Goal: Task Accomplishment & Management: Use online tool/utility

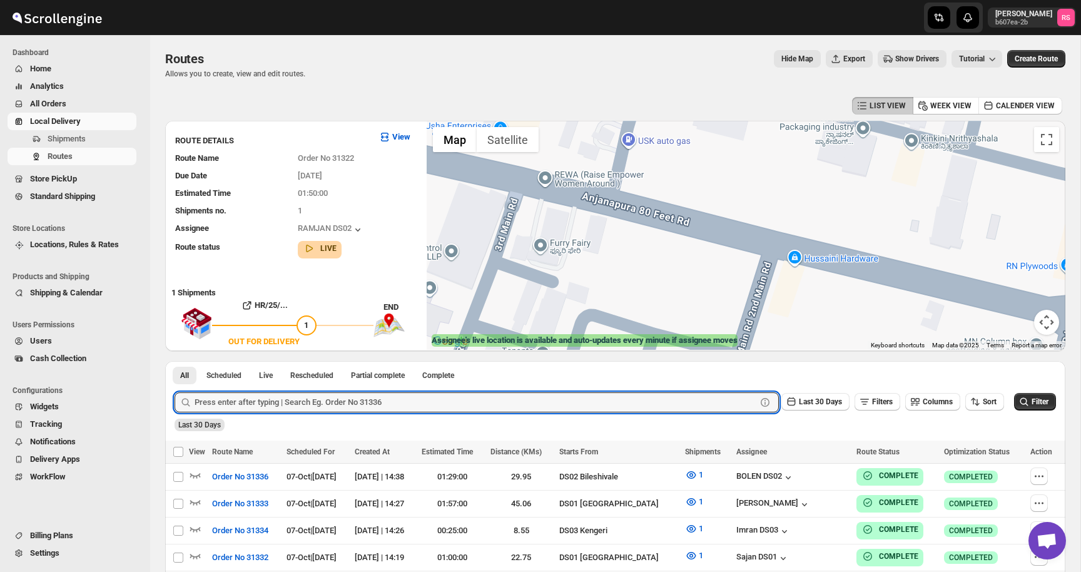
click at [271, 392] on input "text" at bounding box center [476, 402] width 562 height 20
type input "31369"
click at [175, 361] on button "Submit" at bounding box center [193, 367] width 36 height 13
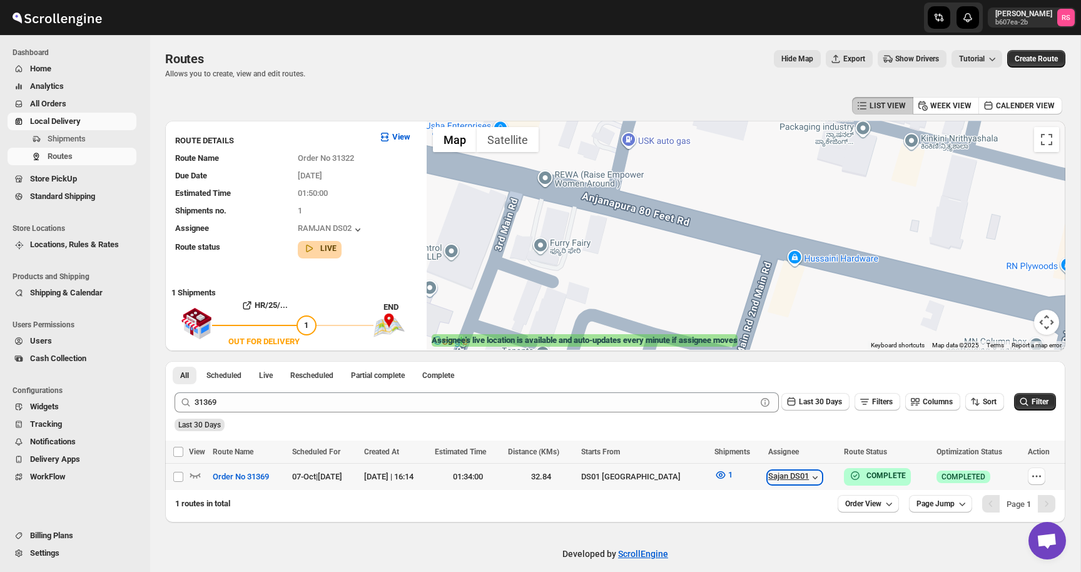
click at [809, 477] on icon "button" at bounding box center [815, 477] width 13 height 13
click at [873, 112] on button "LIST VIEW" at bounding box center [882, 106] width 61 height 18
click at [987, 63] on icon "button" at bounding box center [992, 59] width 13 height 13
click at [990, 59] on icon "button" at bounding box center [993, 60] width 6 height 4
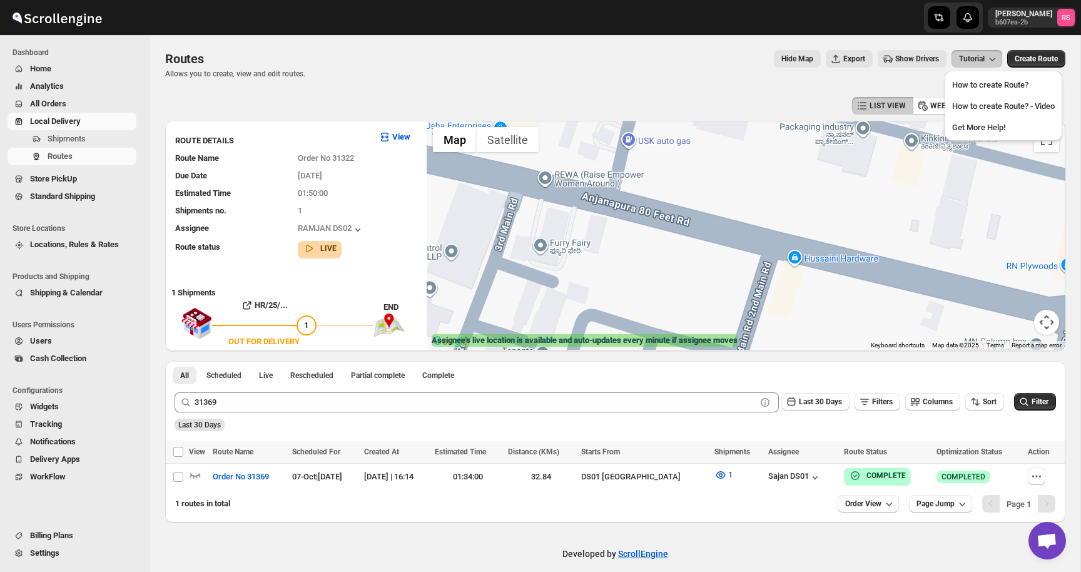
click at [990, 59] on icon "button" at bounding box center [993, 60] width 6 height 4
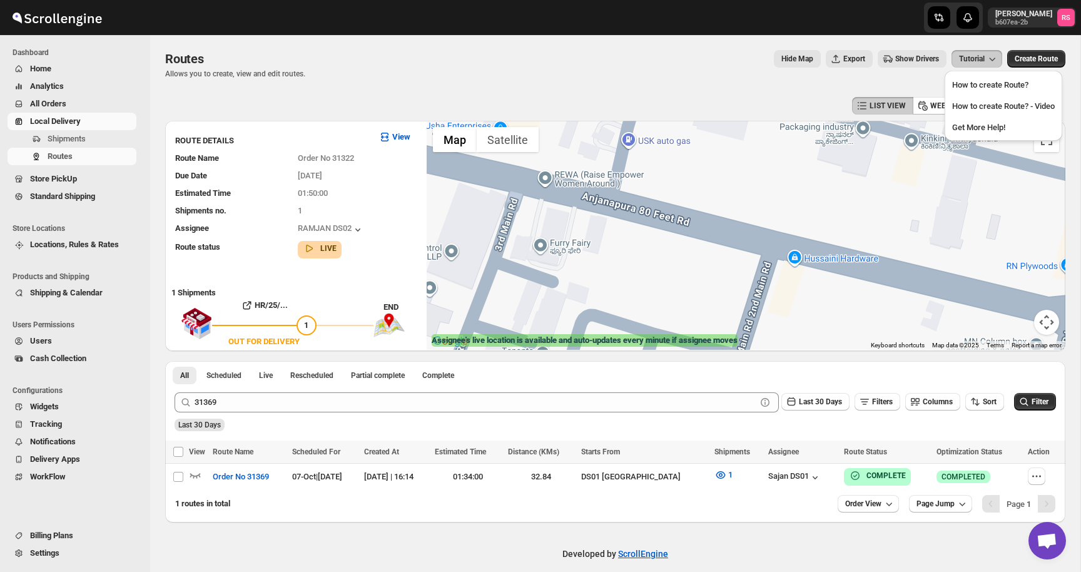
click at [990, 59] on icon "button" at bounding box center [993, 60] width 6 height 4
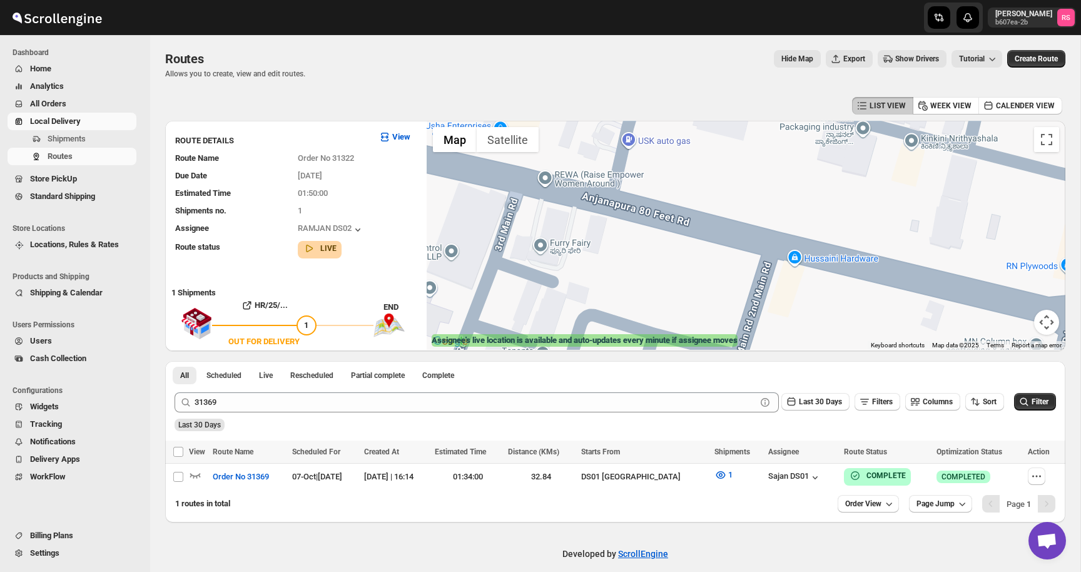
click at [990, 59] on icon "button" at bounding box center [993, 60] width 6 height 4
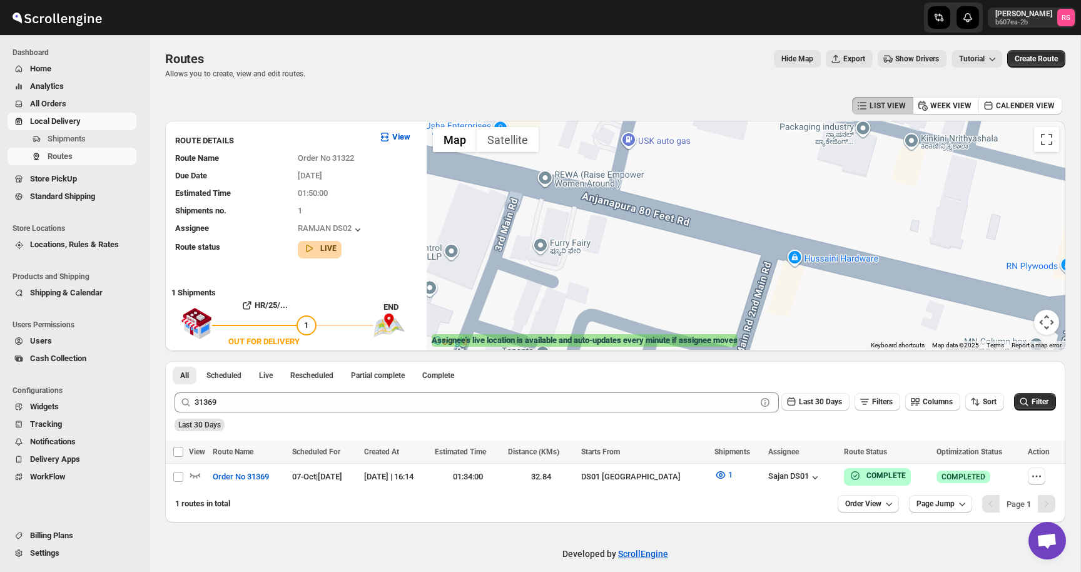
click at [990, 59] on icon "button" at bounding box center [993, 60] width 6 height 4
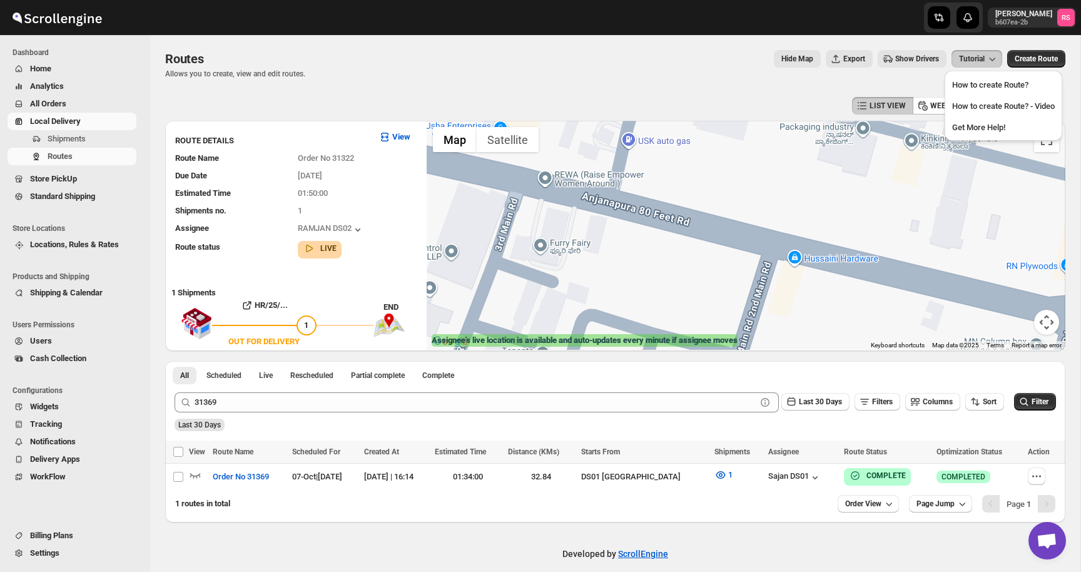
click at [990, 59] on icon "button" at bounding box center [993, 60] width 6 height 4
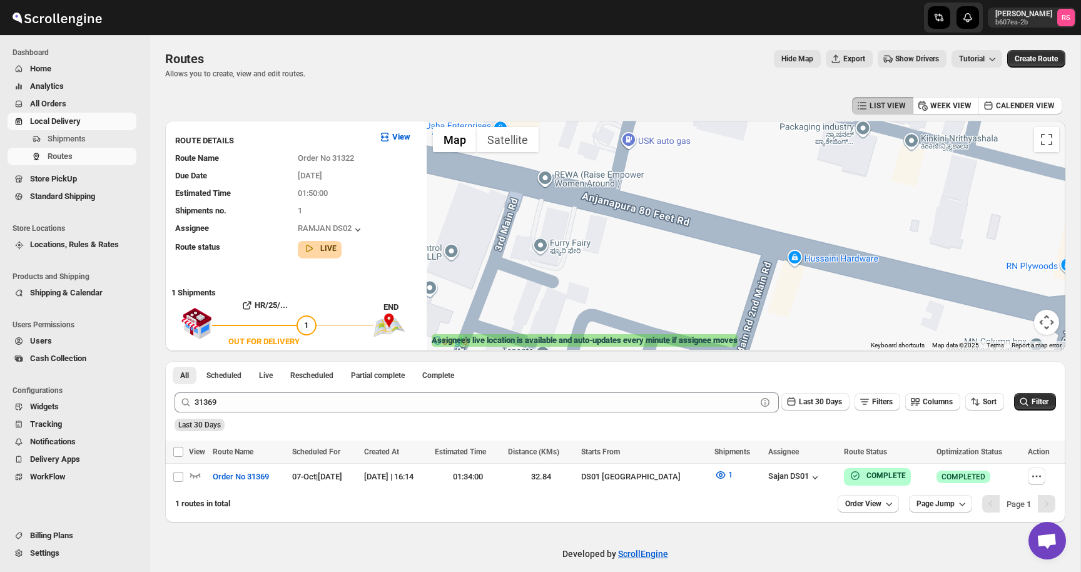
click at [990, 59] on icon "button" at bounding box center [993, 60] width 6 height 4
click at [988, 53] on button "Tutorial" at bounding box center [976, 59] width 51 height 18
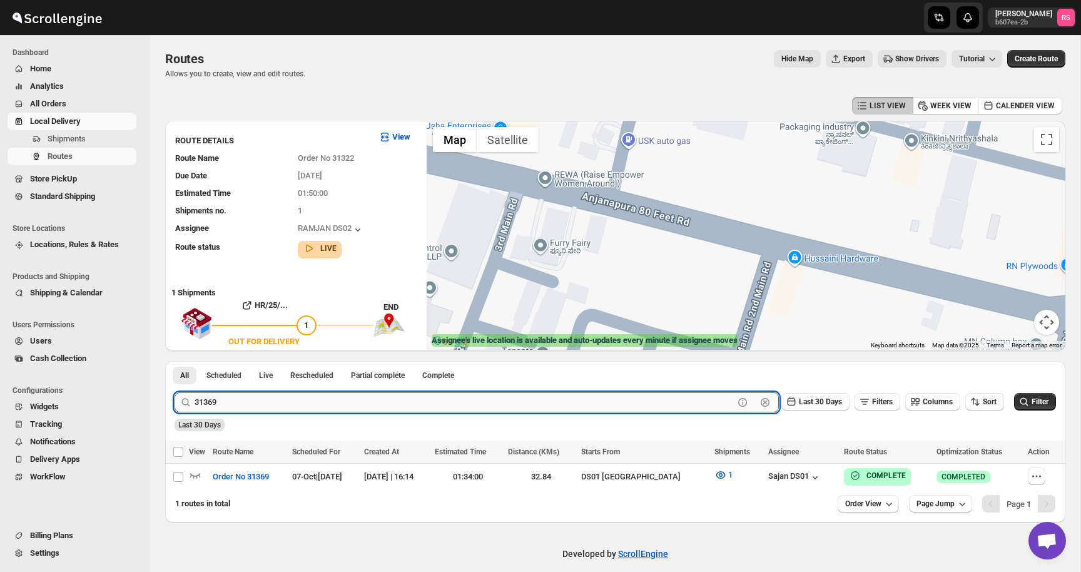
click at [532, 408] on input "31369" at bounding box center [464, 402] width 539 height 20
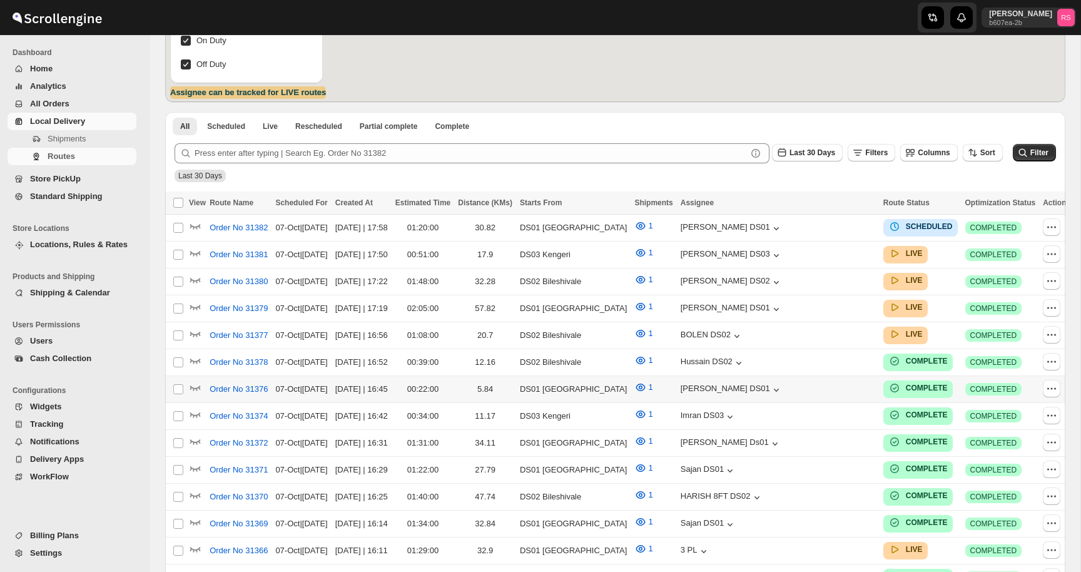
scroll to position [248, 0]
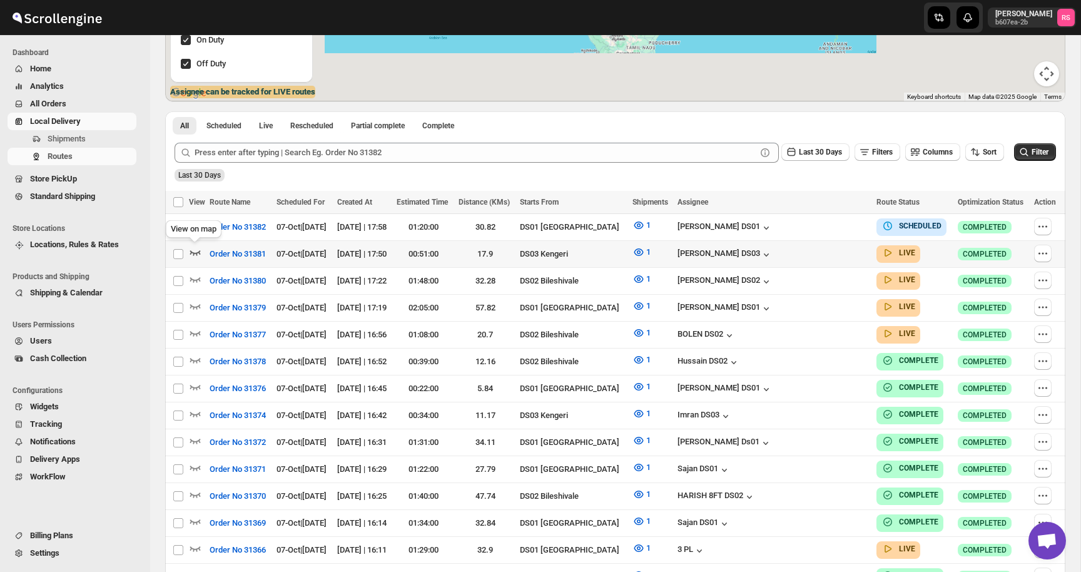
click at [195, 250] on icon "button" at bounding box center [195, 252] width 13 height 13
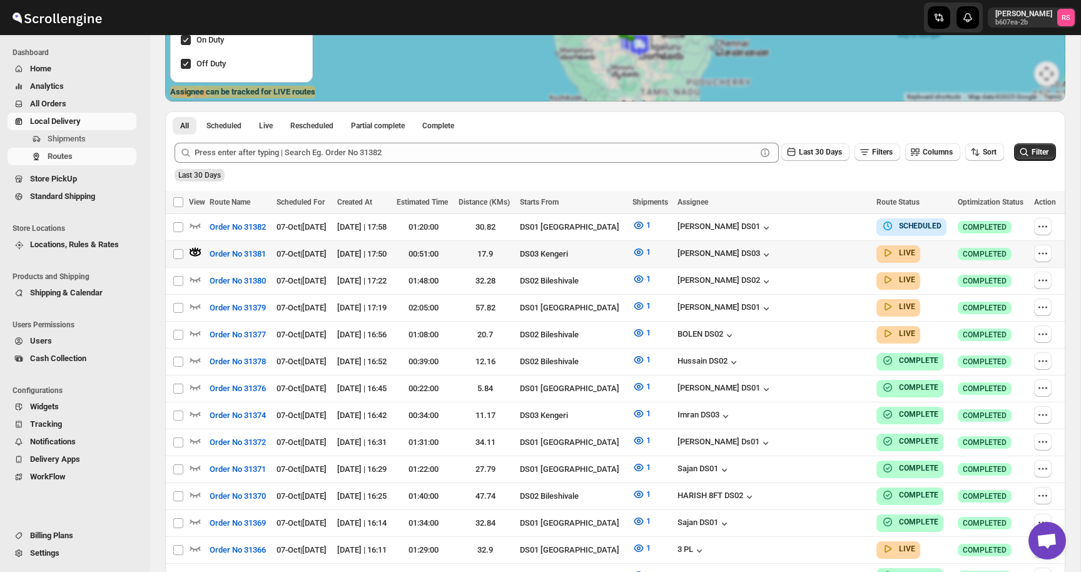
scroll to position [0, 0]
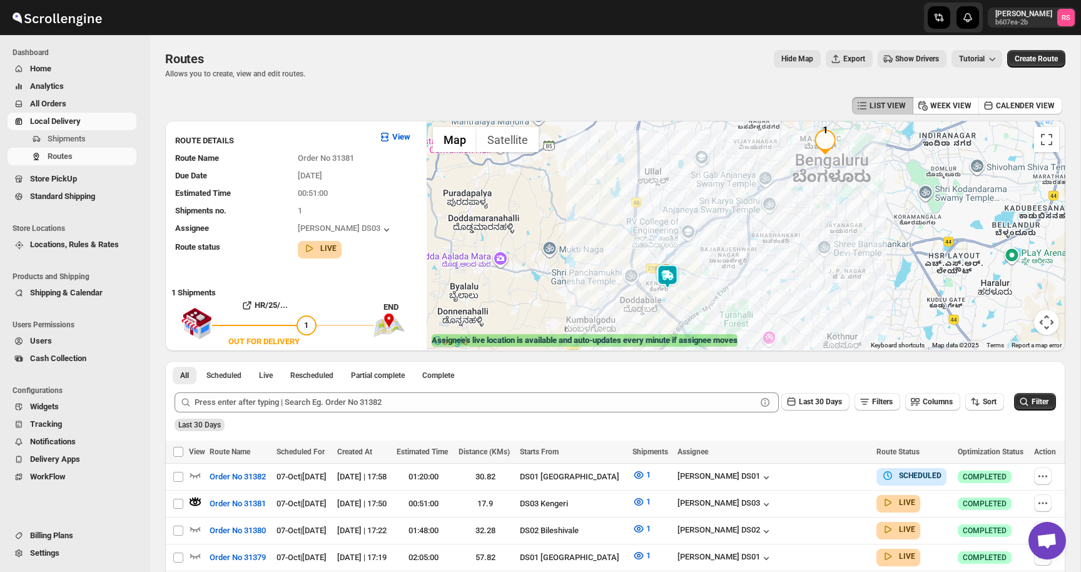
click at [668, 279] on img at bounding box center [667, 276] width 25 height 25
click at [714, 219] on button "Close" at bounding box center [716, 225] width 30 height 30
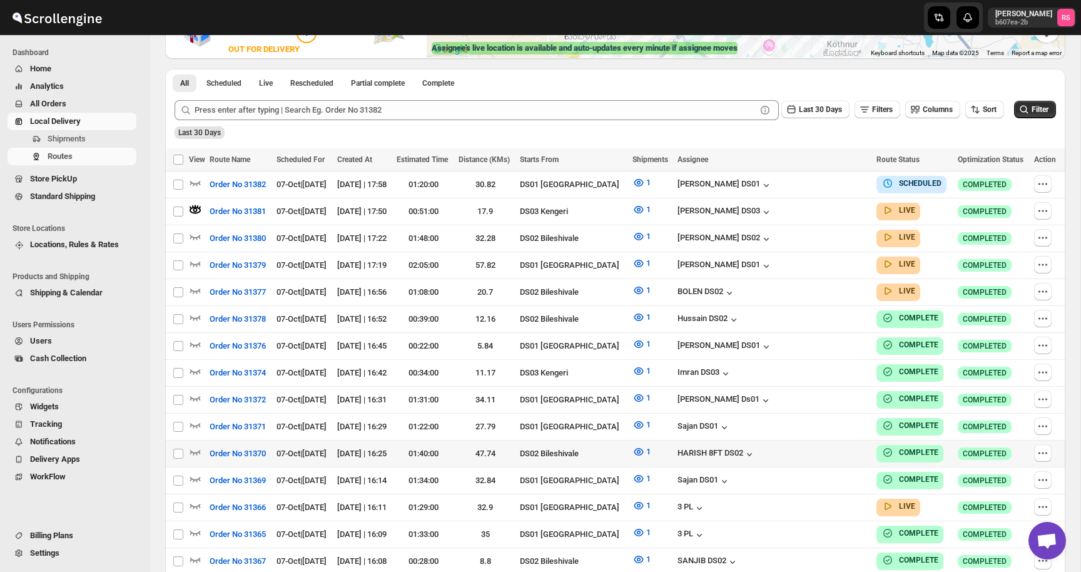
scroll to position [278, 0]
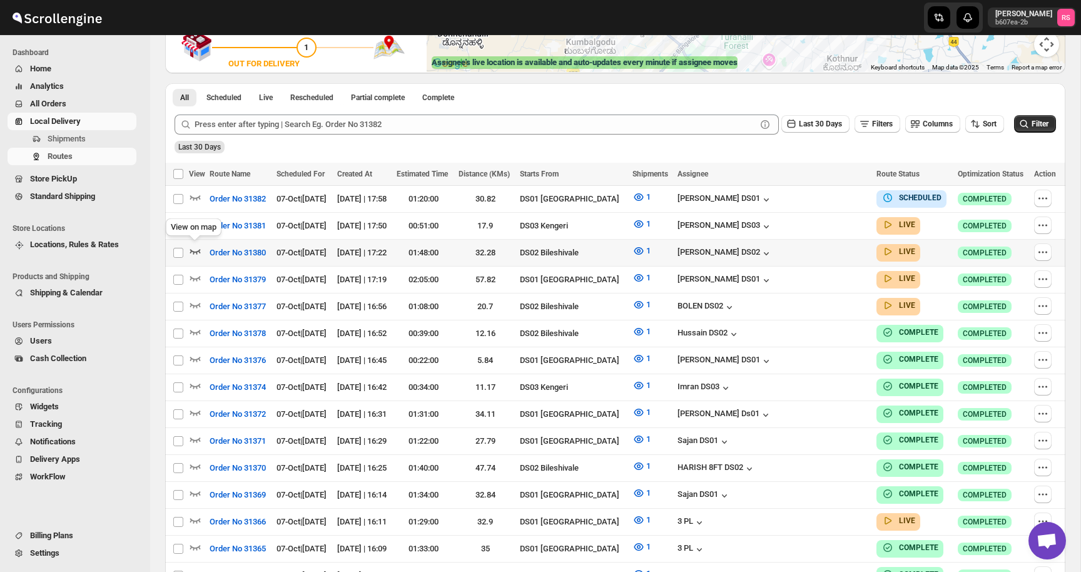
click at [198, 249] on icon "button" at bounding box center [195, 251] width 11 height 5
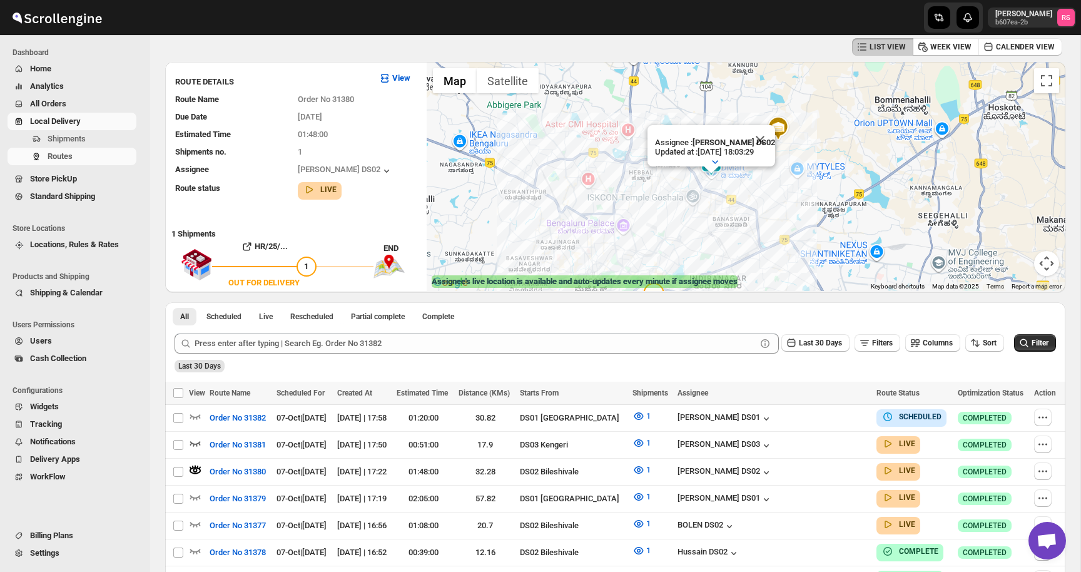
scroll to position [38, 0]
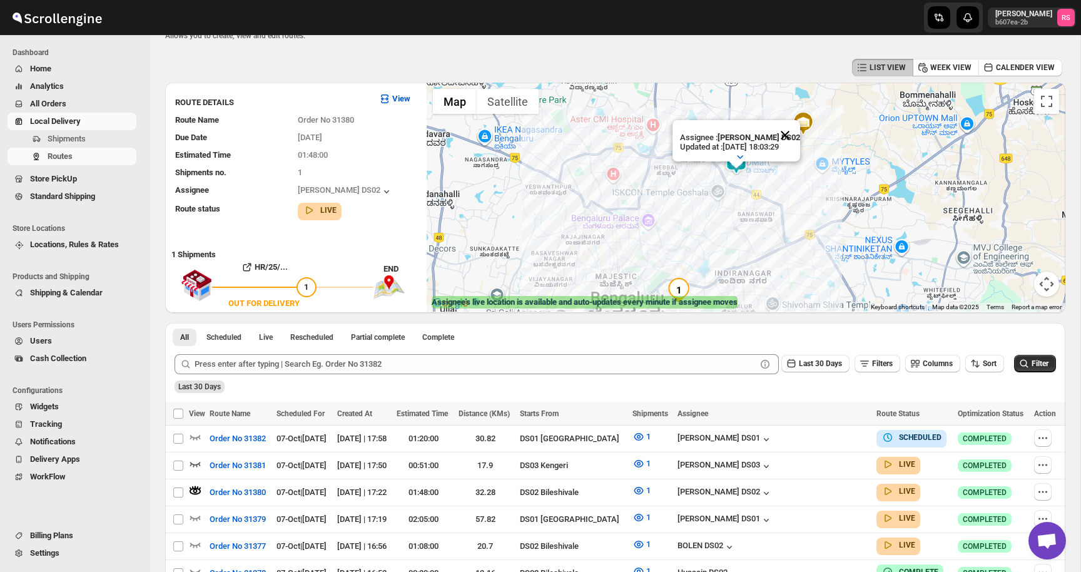
click at [790, 136] on button "Close" at bounding box center [785, 135] width 30 height 30
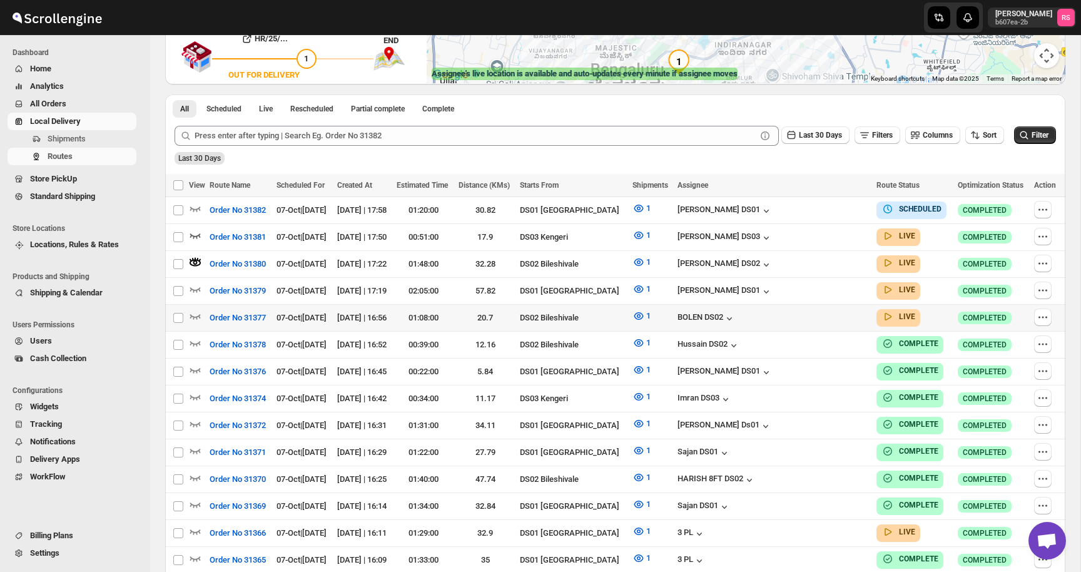
scroll to position [269, 0]
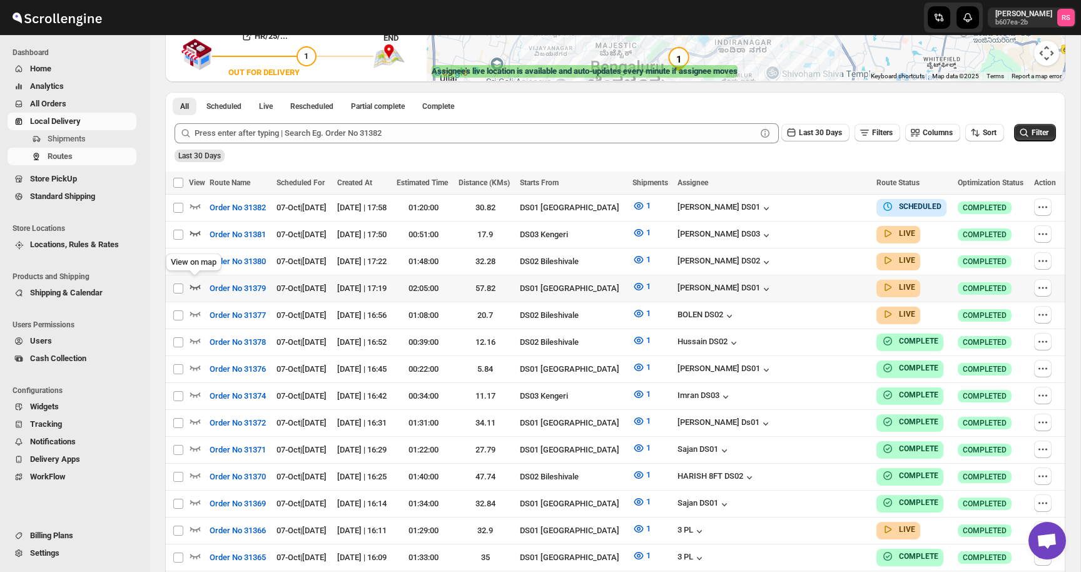
click at [198, 281] on icon "button" at bounding box center [195, 286] width 13 height 13
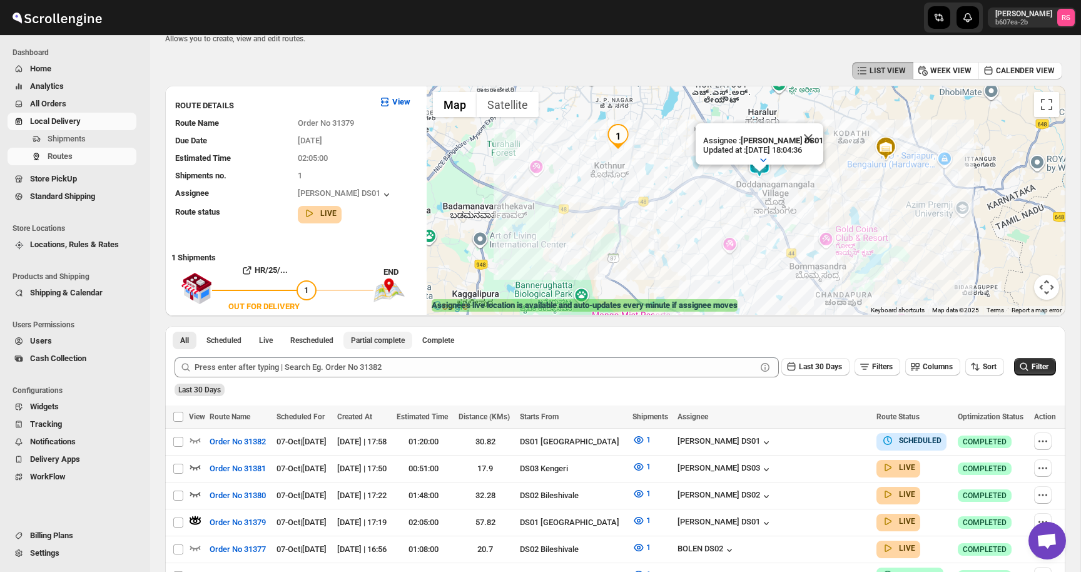
scroll to position [0, 0]
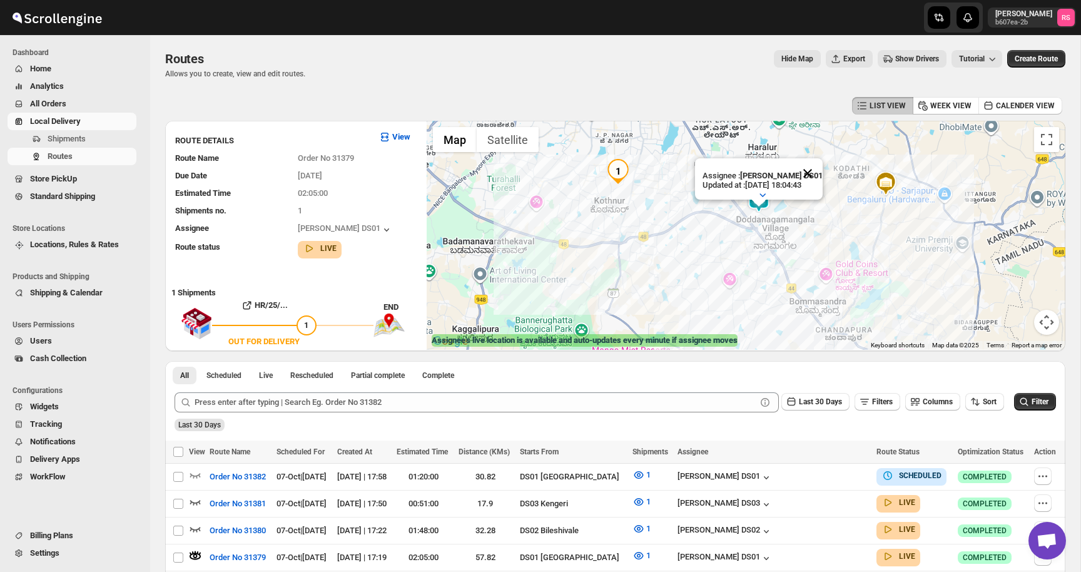
click at [809, 169] on button "Close" at bounding box center [808, 173] width 30 height 30
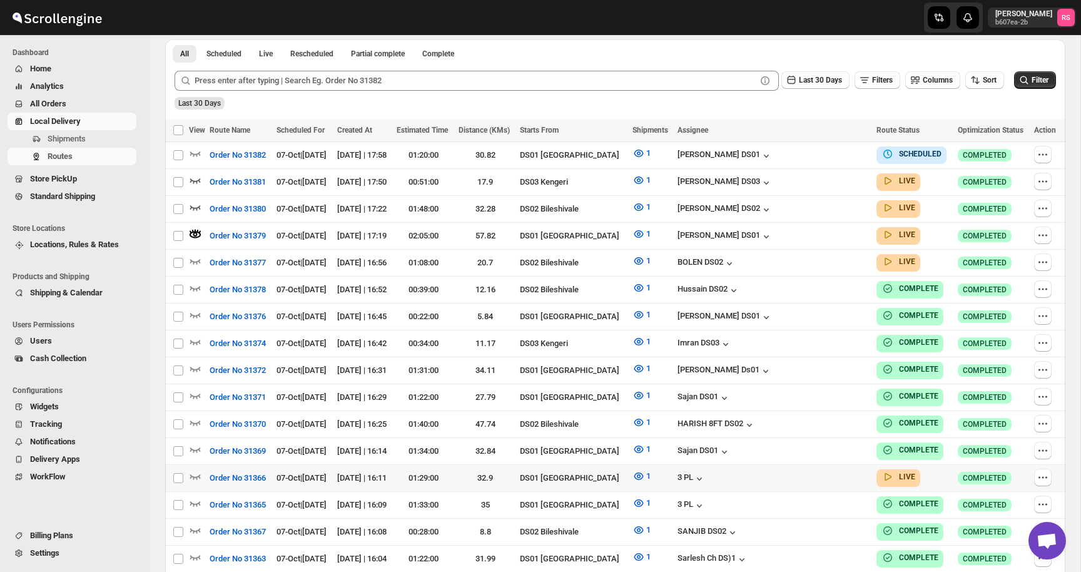
scroll to position [332, 0]
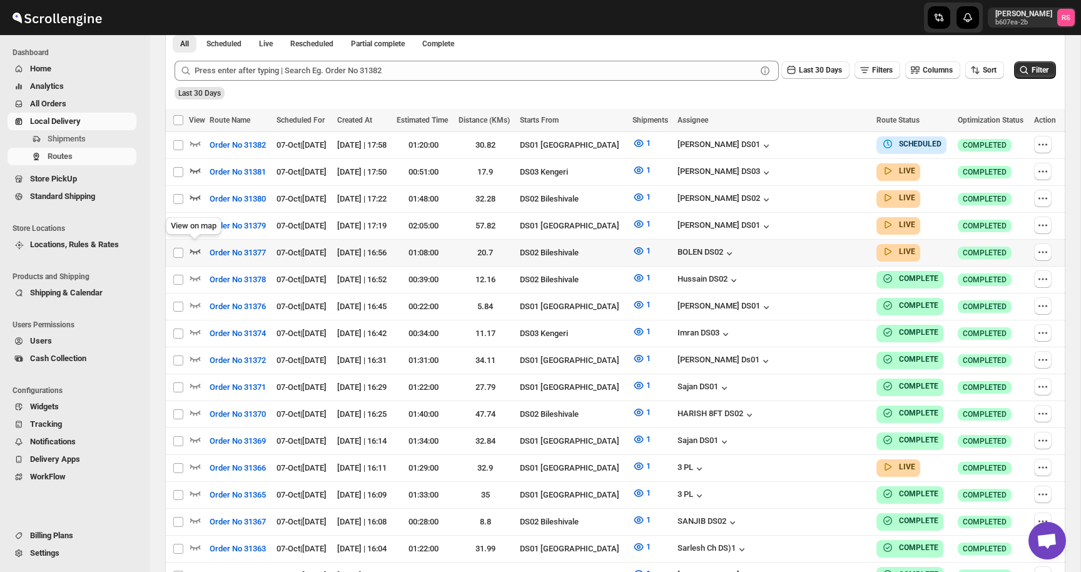
click at [196, 245] on icon "button" at bounding box center [195, 251] width 13 height 13
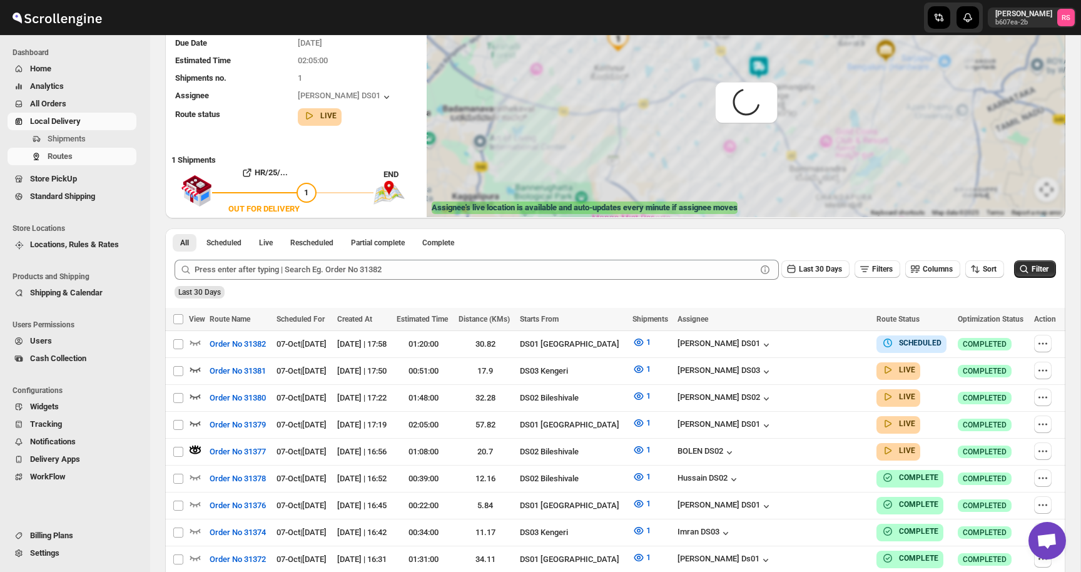
scroll to position [0, 0]
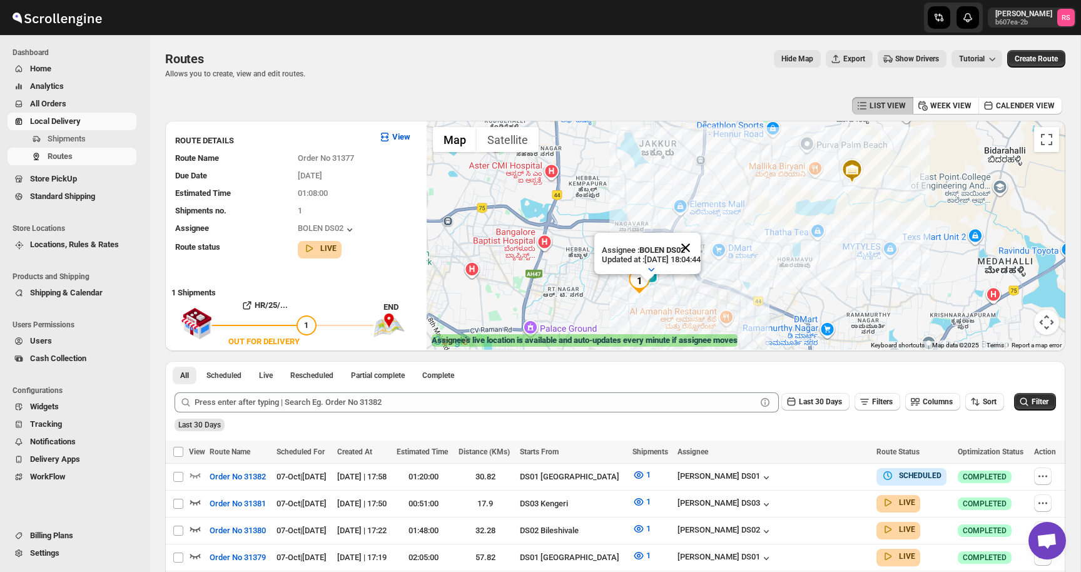
click at [701, 244] on button "Close" at bounding box center [686, 248] width 30 height 30
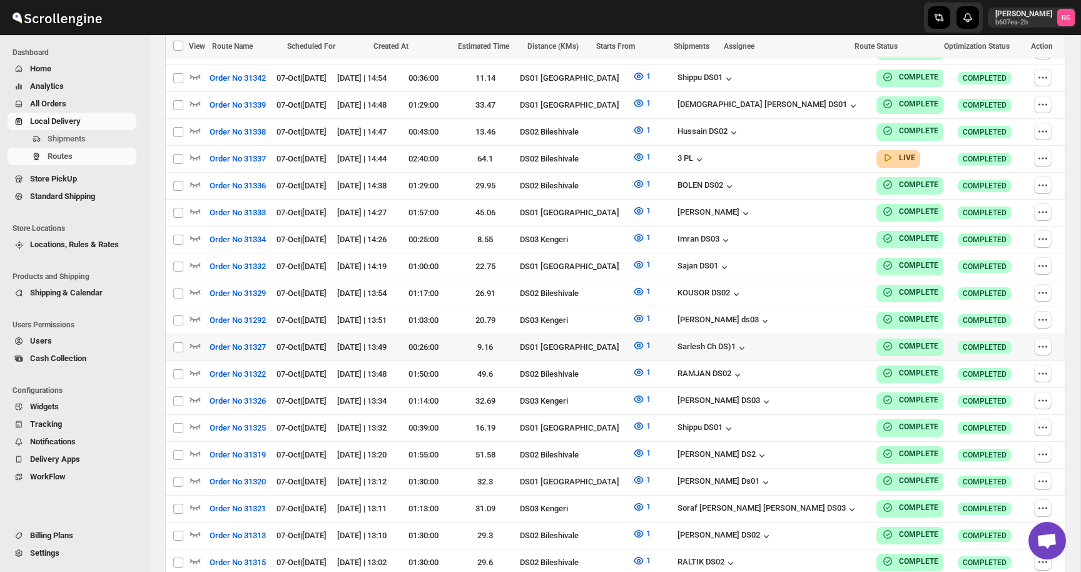
scroll to position [1020, 0]
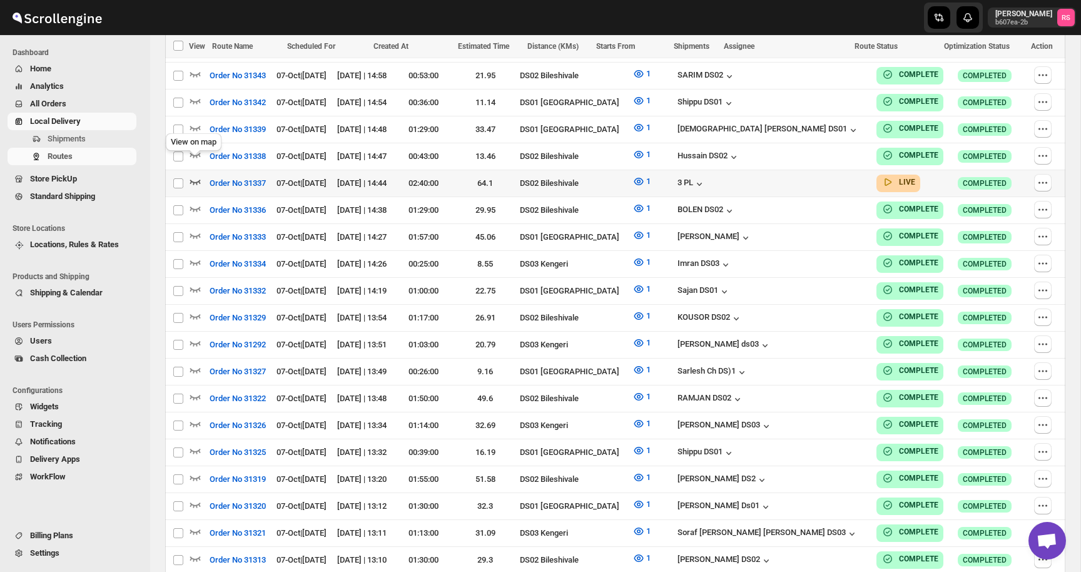
click at [195, 175] on icon "button" at bounding box center [195, 181] width 13 height 13
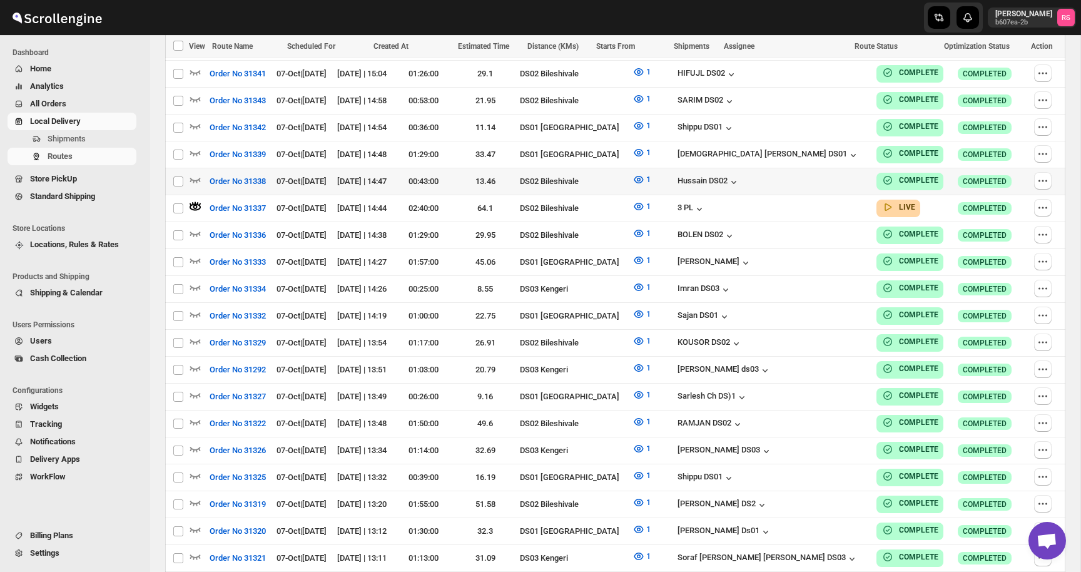
scroll to position [988, 0]
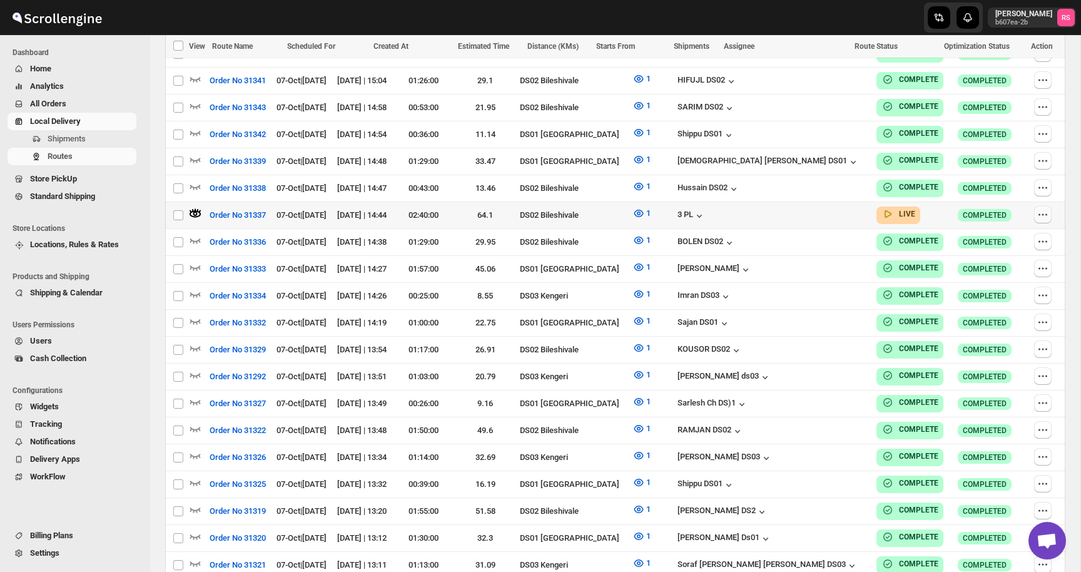
click at [1043, 208] on icon "button" at bounding box center [1043, 214] width 13 height 13
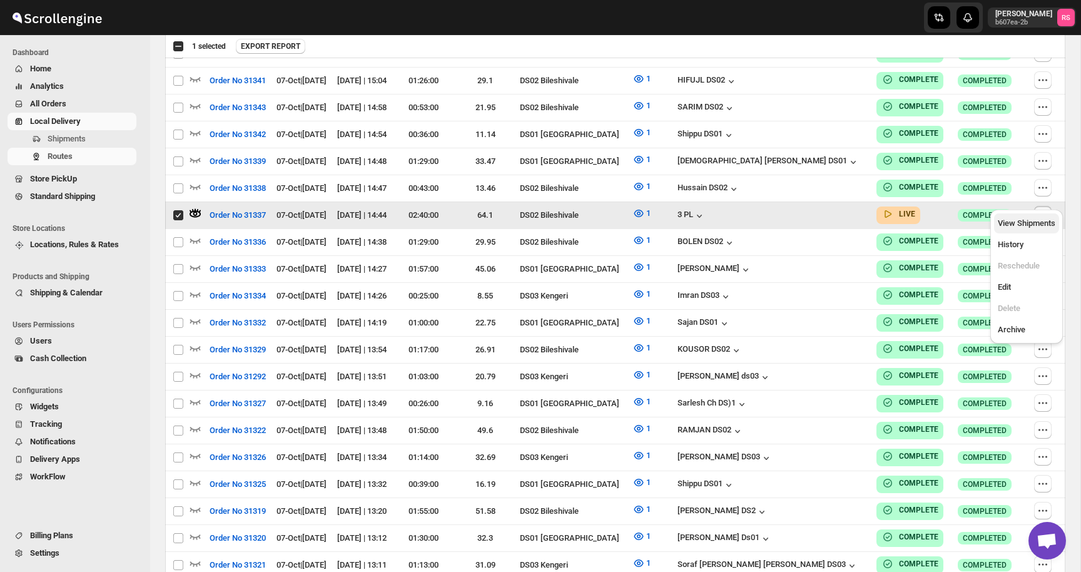
click at [1027, 230] on button "View Shipments" at bounding box center [1026, 223] width 65 height 20
checkbox input "false"
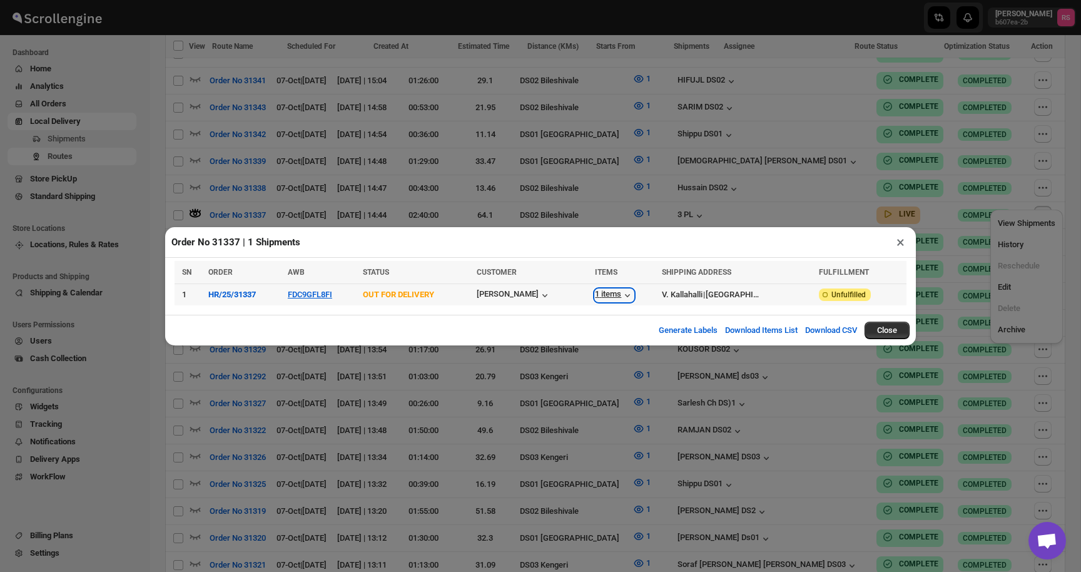
click at [632, 292] on div "1 items" at bounding box center [614, 295] width 39 height 13
click at [551, 293] on div "Shreyas babu" at bounding box center [514, 295] width 74 height 13
click at [900, 241] on button "×" at bounding box center [900, 242] width 18 height 18
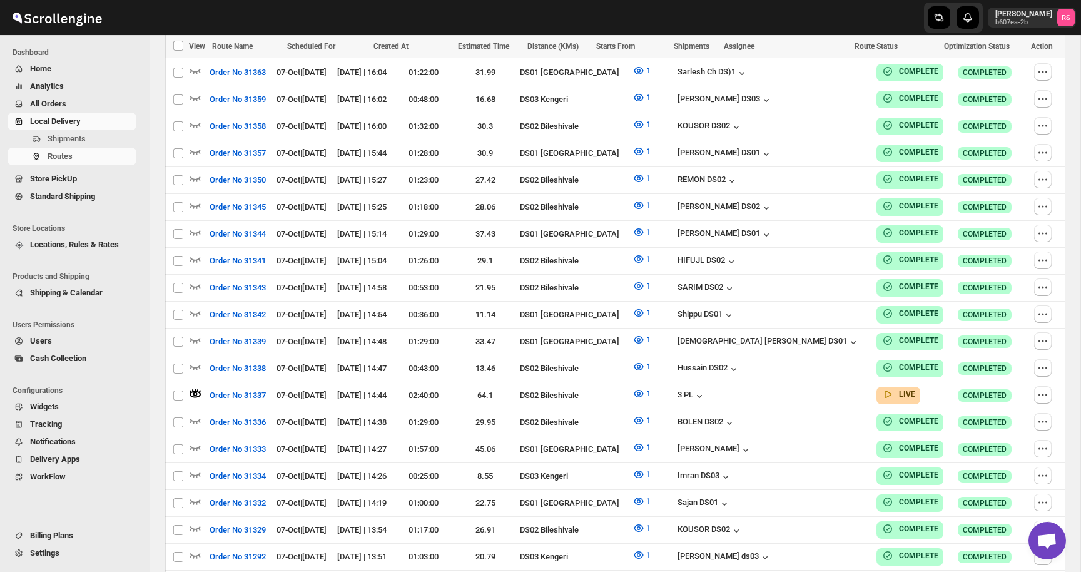
scroll to position [0, 0]
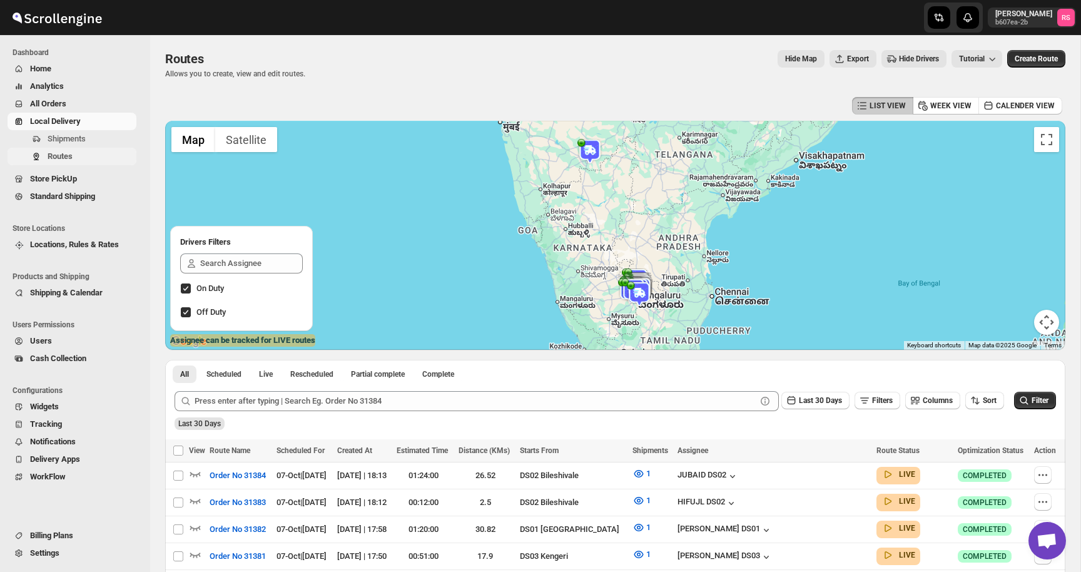
click at [98, 156] on span "Routes" at bounding box center [91, 156] width 86 height 13
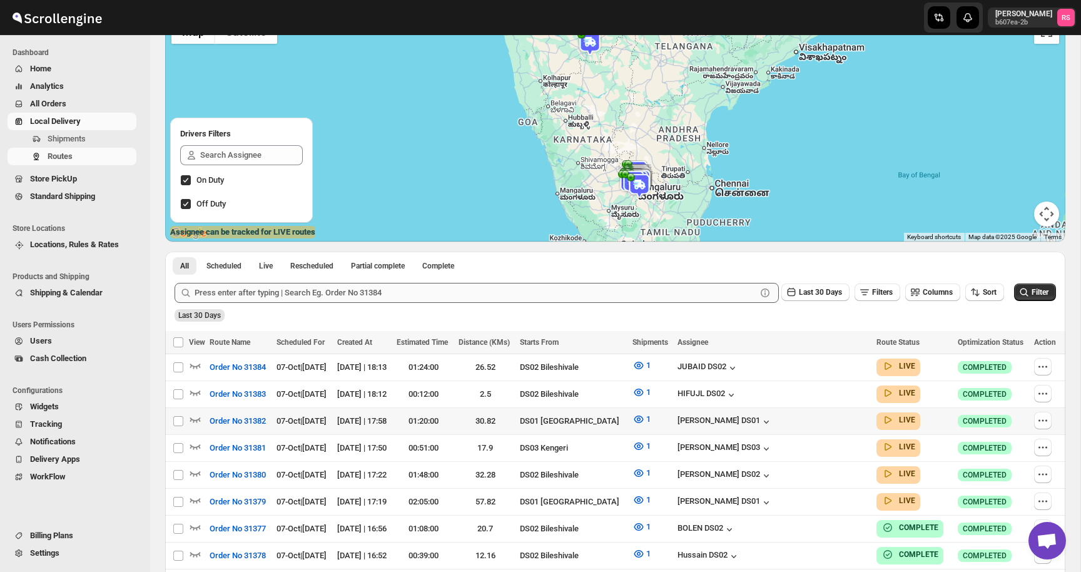
scroll to position [155, 0]
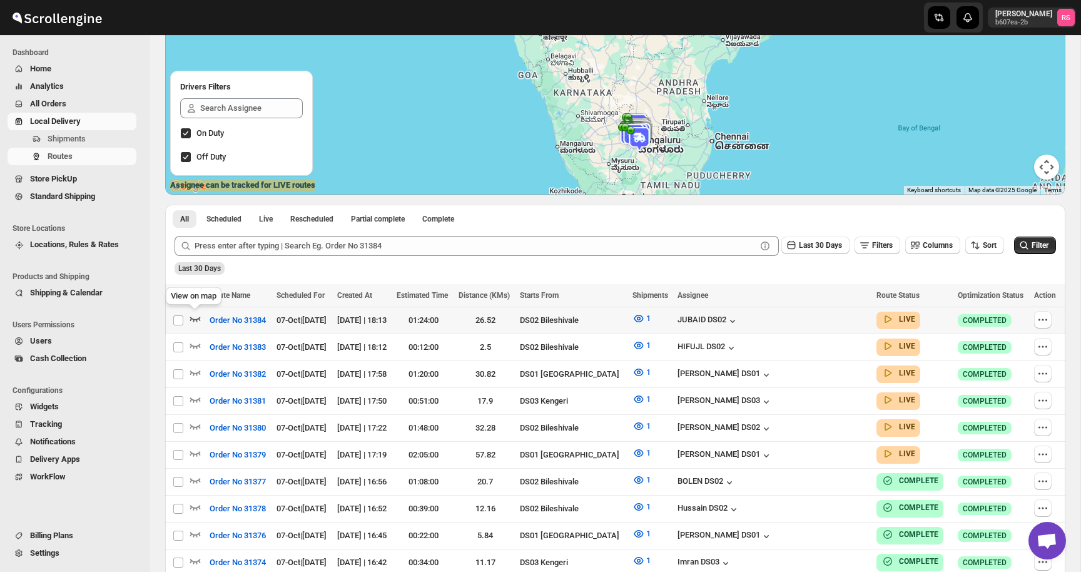
click at [193, 315] on icon "button" at bounding box center [195, 318] width 13 height 13
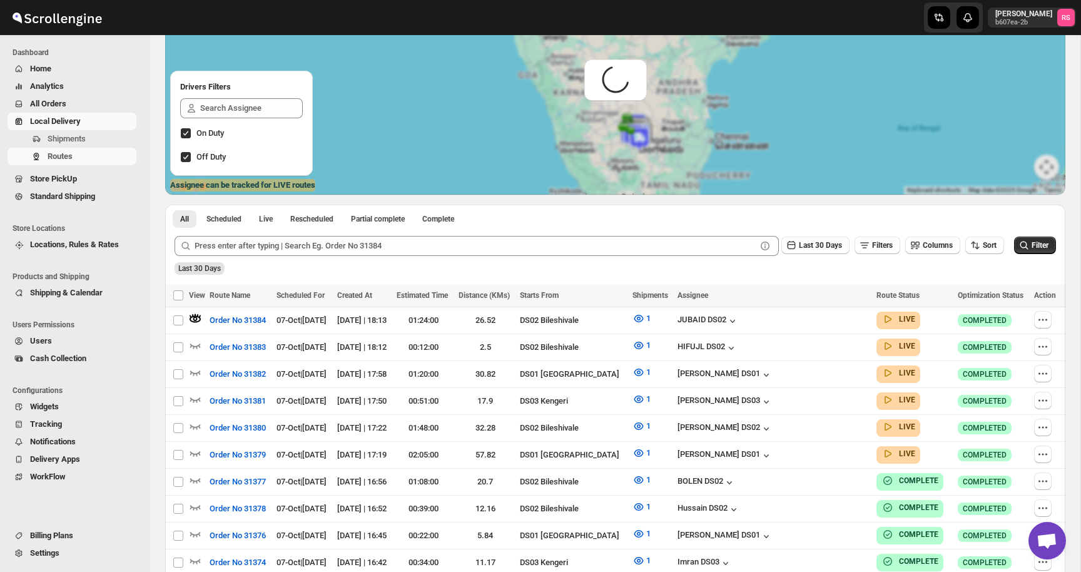
scroll to position [0, 0]
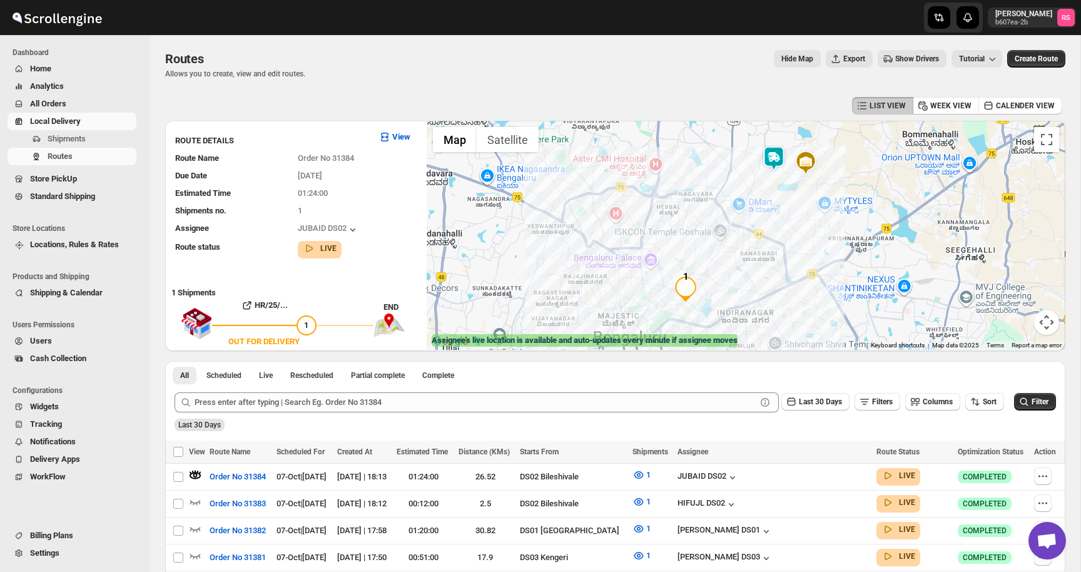
click at [766, 157] on img at bounding box center [773, 158] width 25 height 25
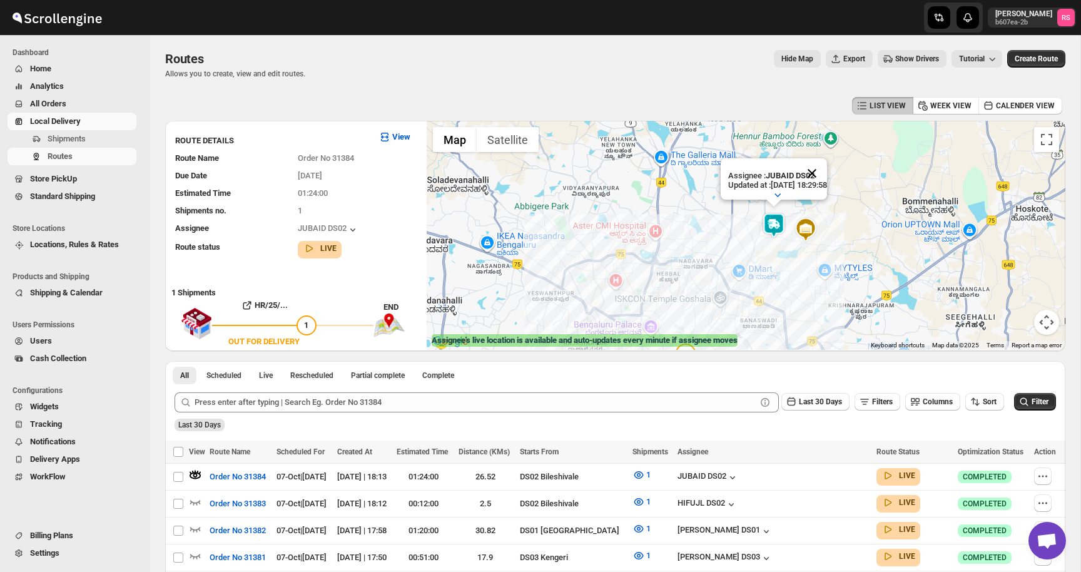
click at [827, 181] on button "Close" at bounding box center [812, 173] width 30 height 30
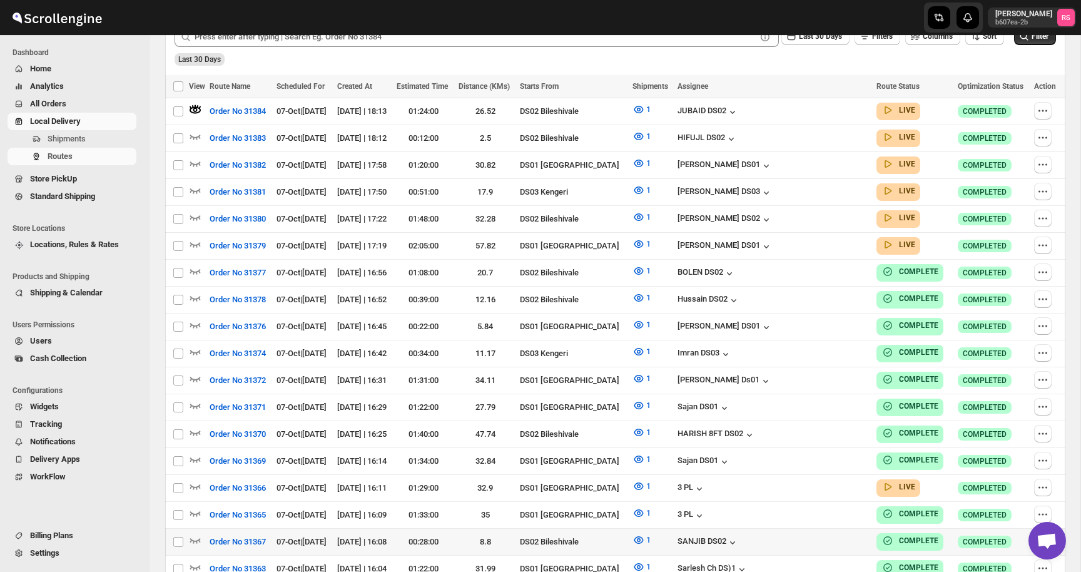
scroll to position [373, 0]
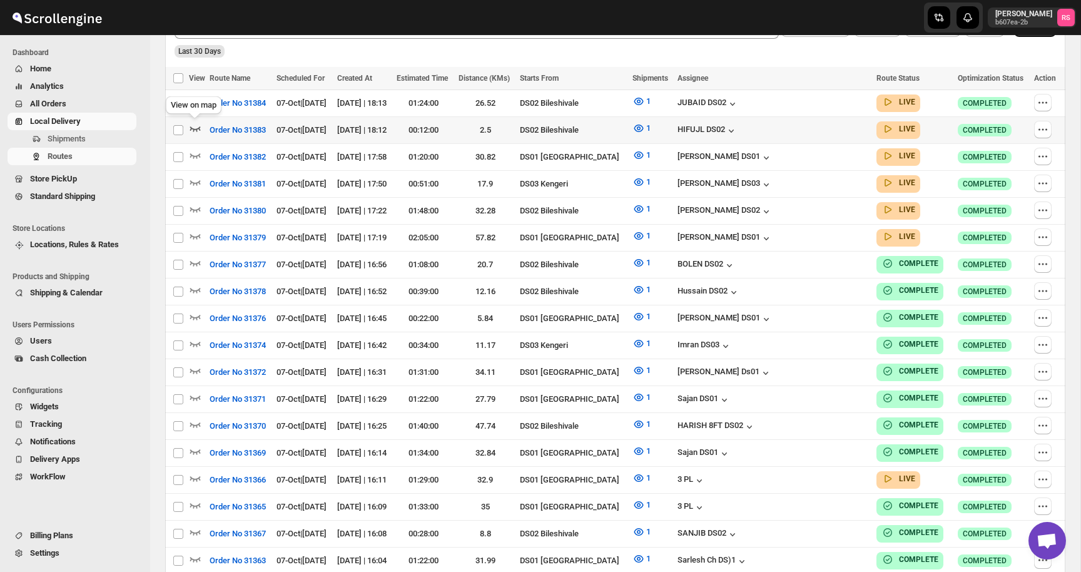
click at [196, 126] on icon "button" at bounding box center [195, 128] width 13 height 13
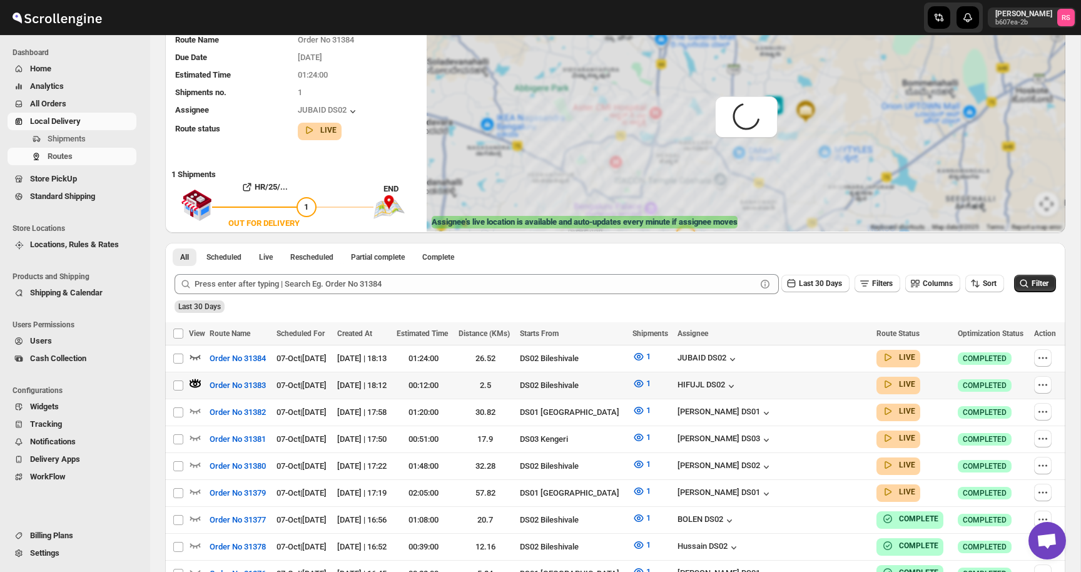
scroll to position [0, 0]
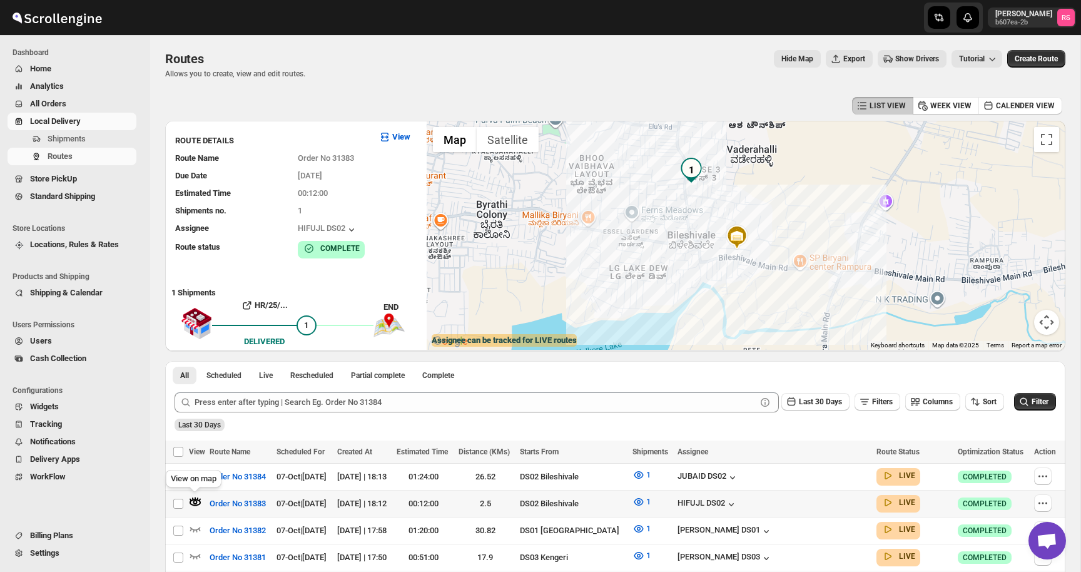
click at [197, 497] on icon "button" at bounding box center [197, 498] width 2 height 3
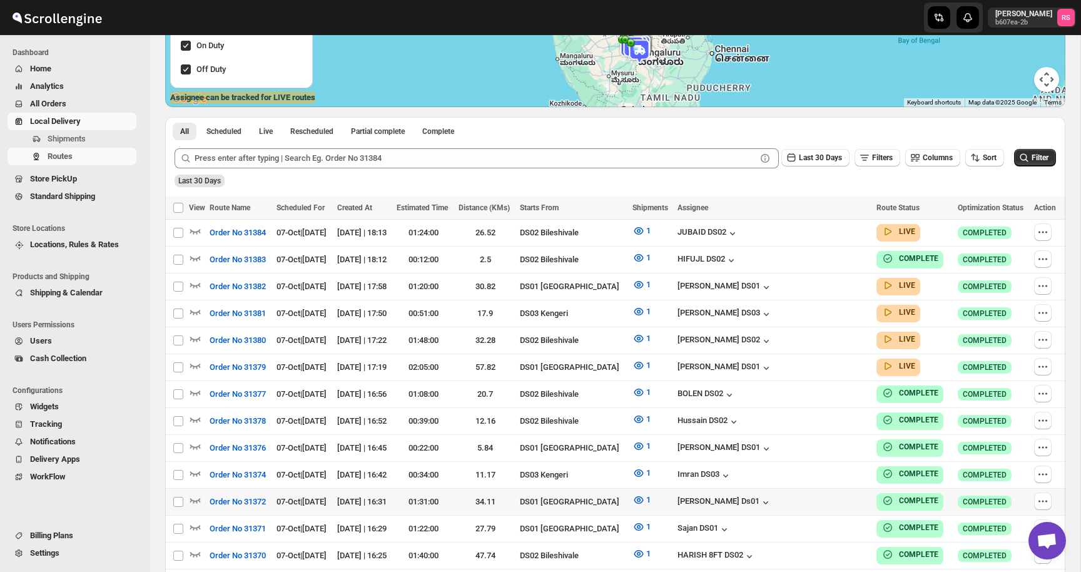
scroll to position [252, 0]
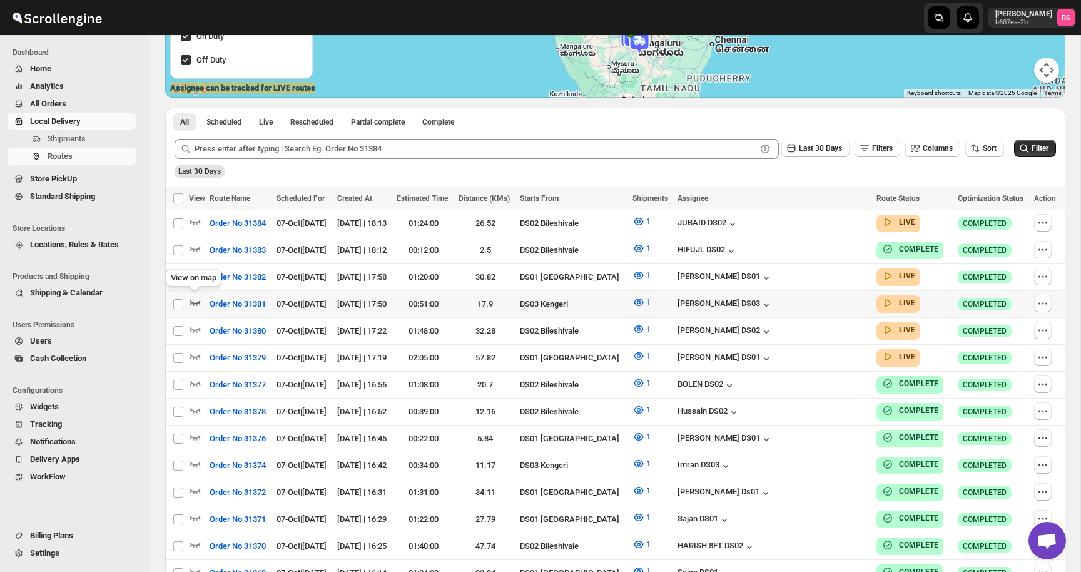
click at [197, 299] on icon "button" at bounding box center [195, 302] width 13 height 13
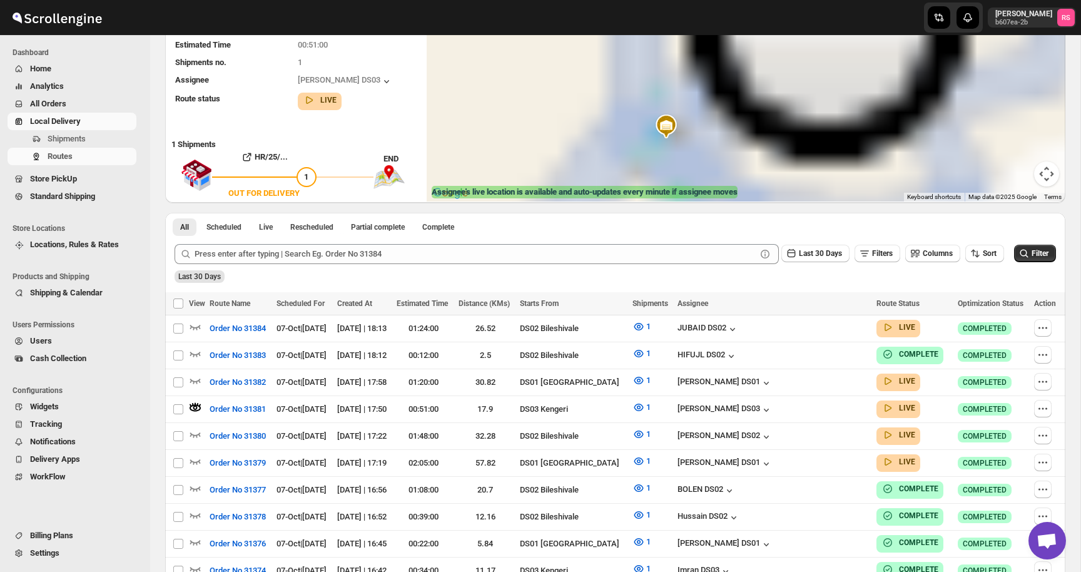
scroll to position [0, 0]
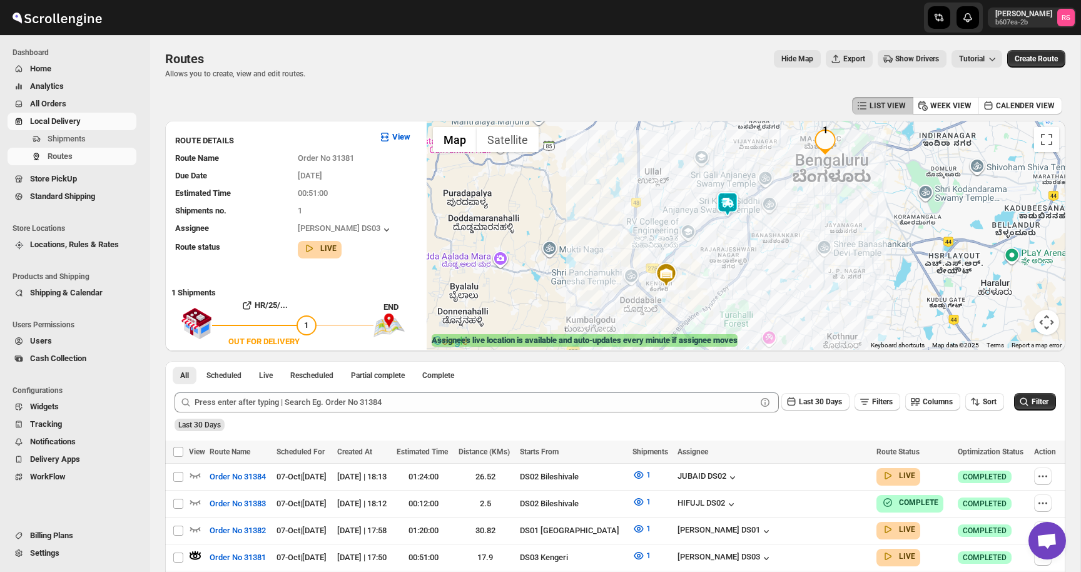
click at [724, 206] on img at bounding box center [727, 203] width 25 height 25
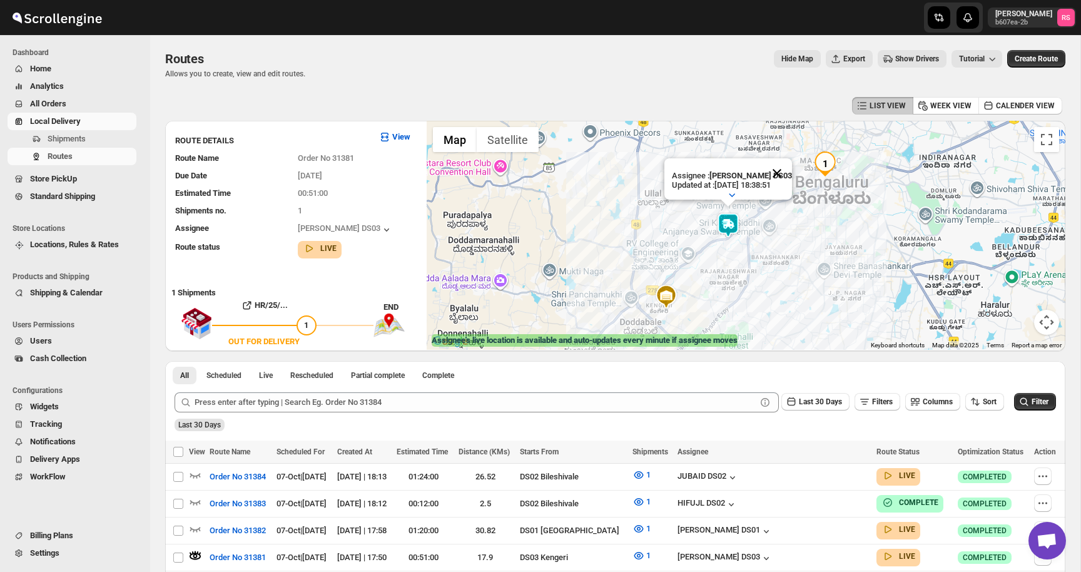
click at [771, 174] on button "Close" at bounding box center [777, 173] width 30 height 30
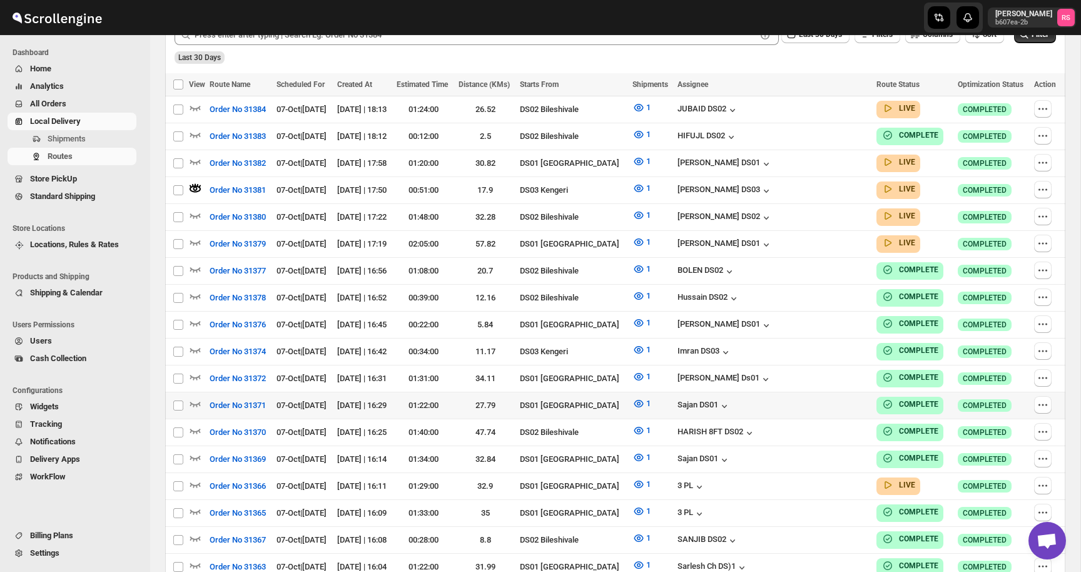
scroll to position [378, 0]
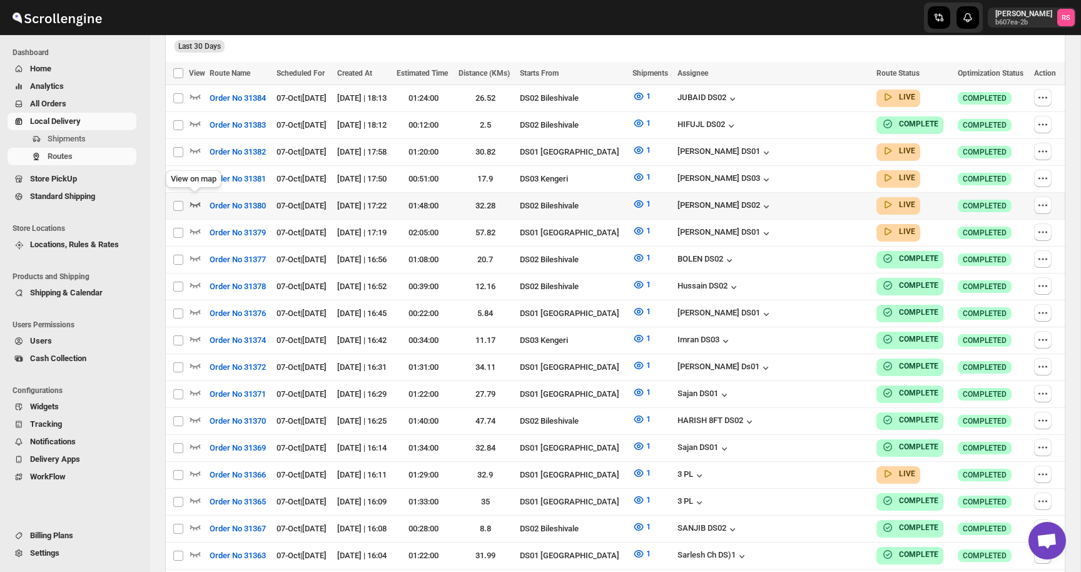
click at [193, 203] on icon "button" at bounding box center [195, 204] width 11 height 5
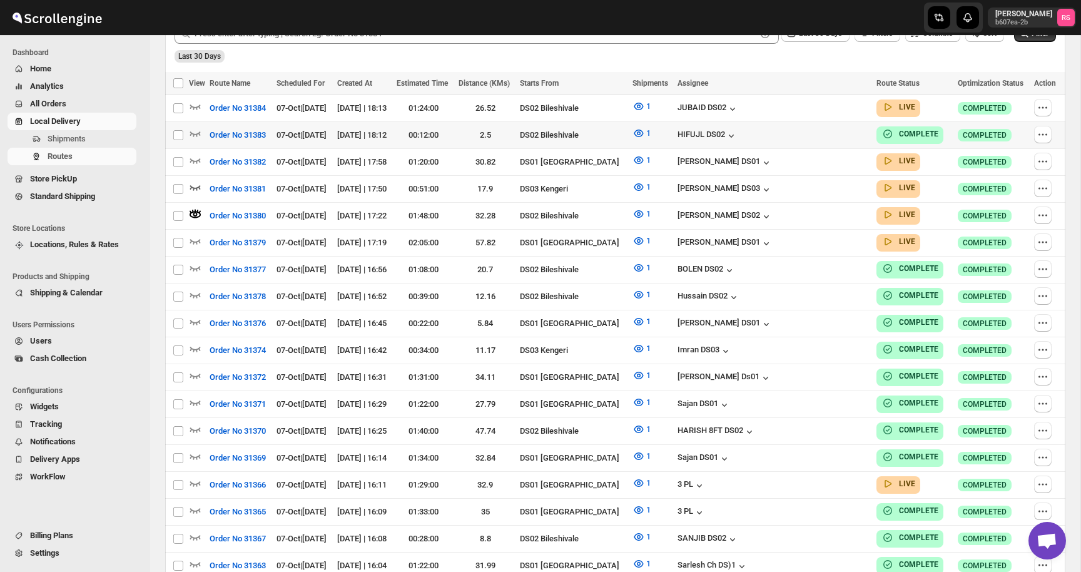
scroll to position [0, 0]
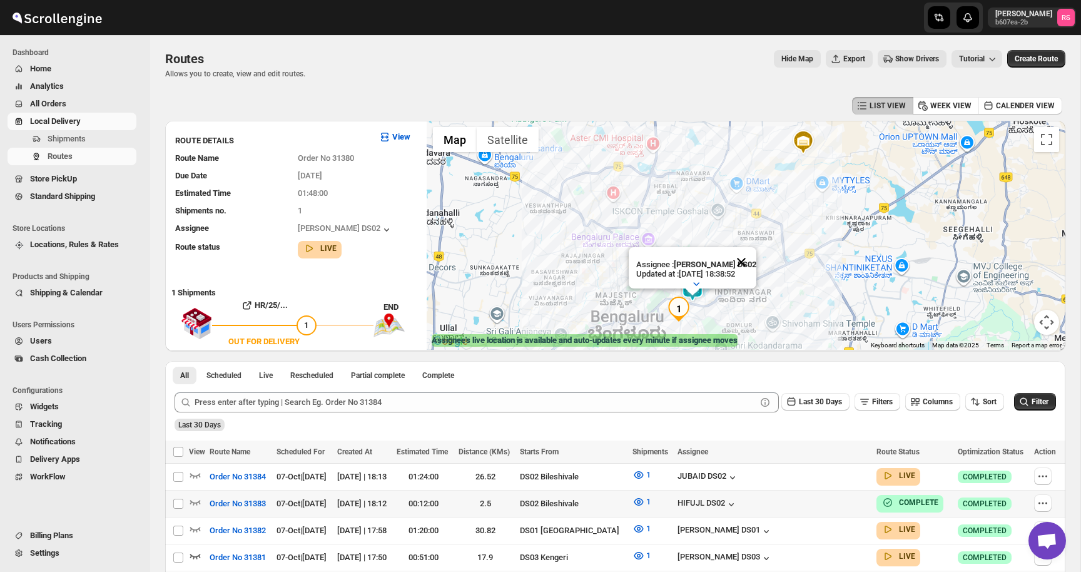
click at [746, 257] on button "Close" at bounding box center [741, 262] width 30 height 30
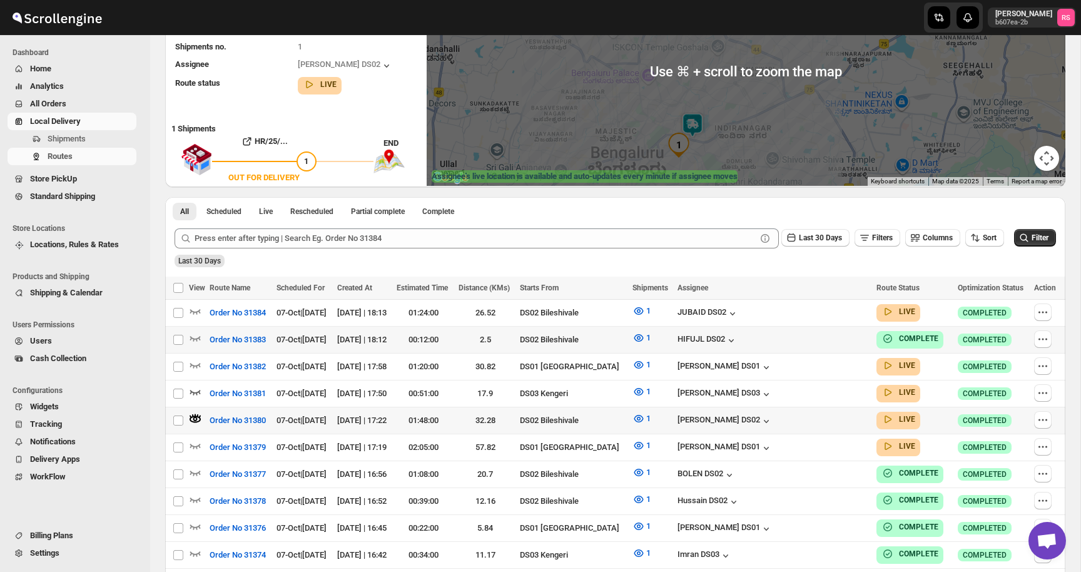
scroll to position [289, 0]
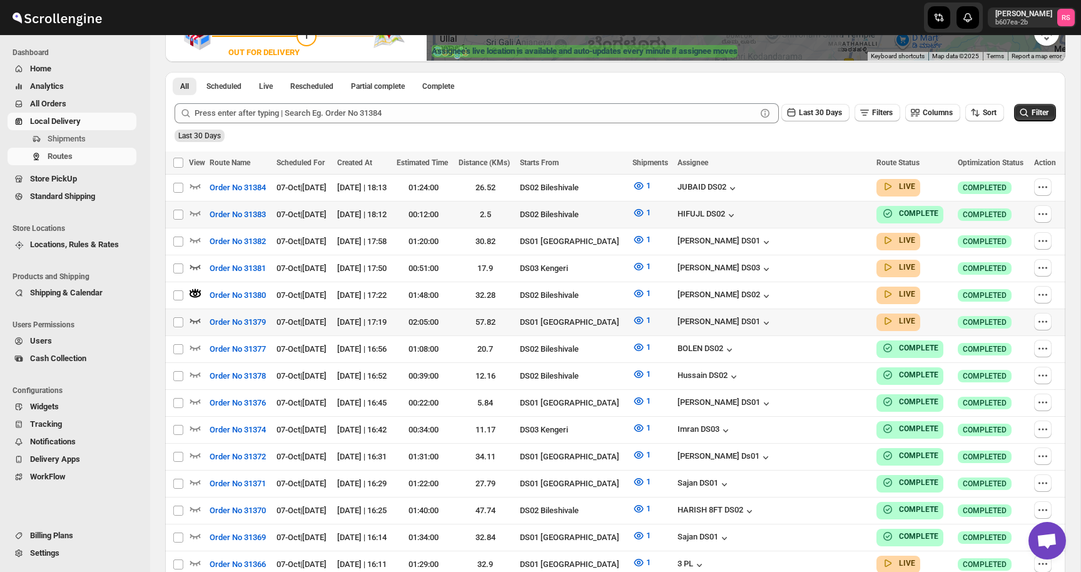
click at [199, 315] on icon "button" at bounding box center [195, 320] width 13 height 13
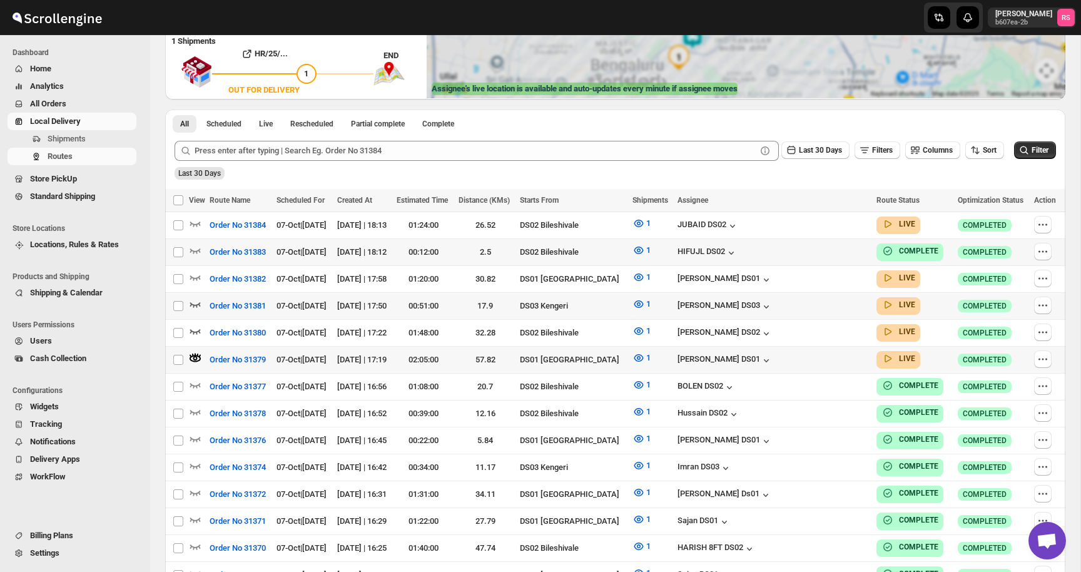
scroll to position [0, 0]
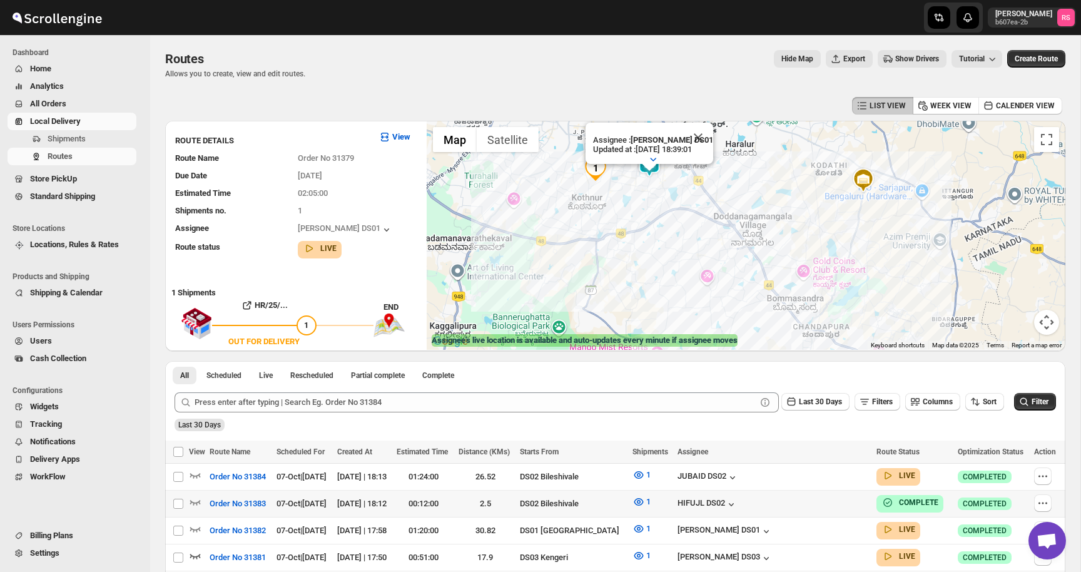
drag, startPoint x: 601, startPoint y: 185, endPoint x: 578, endPoint y: 208, distance: 32.3
click at [578, 208] on div "Assignee : [PERSON_NAME] DS01 Updated at : [DATE] 18:39:01 Duty mode Enabled Ba…" at bounding box center [746, 235] width 639 height 229
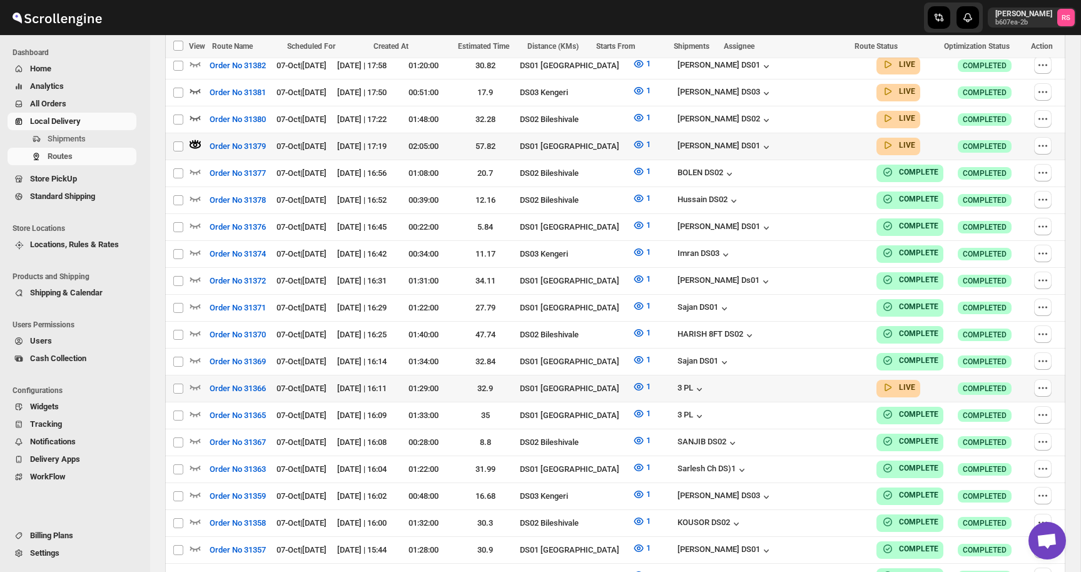
scroll to position [482, 0]
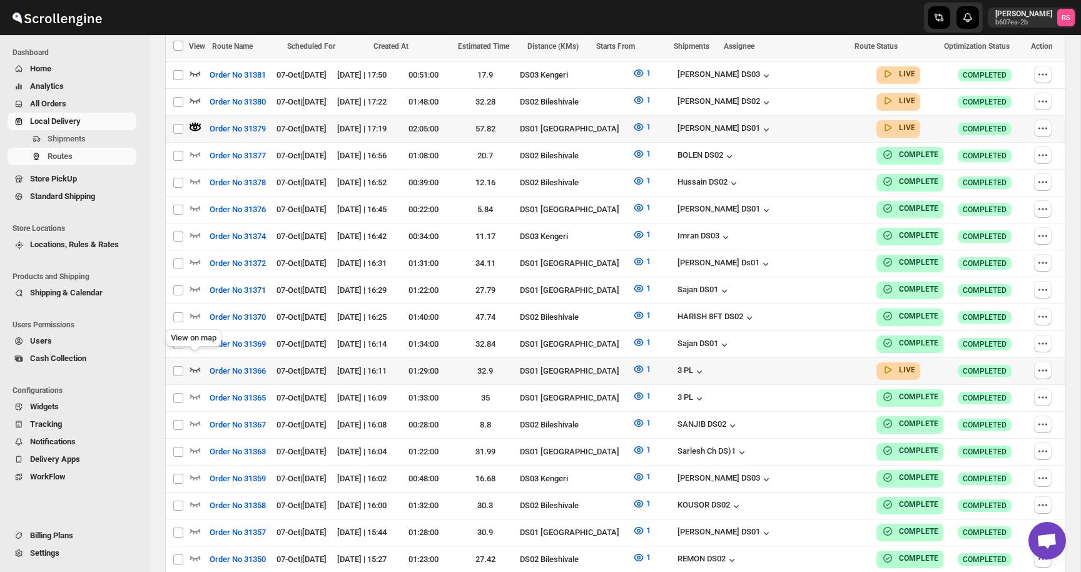
click at [198, 367] on icon "button" at bounding box center [195, 369] width 11 height 5
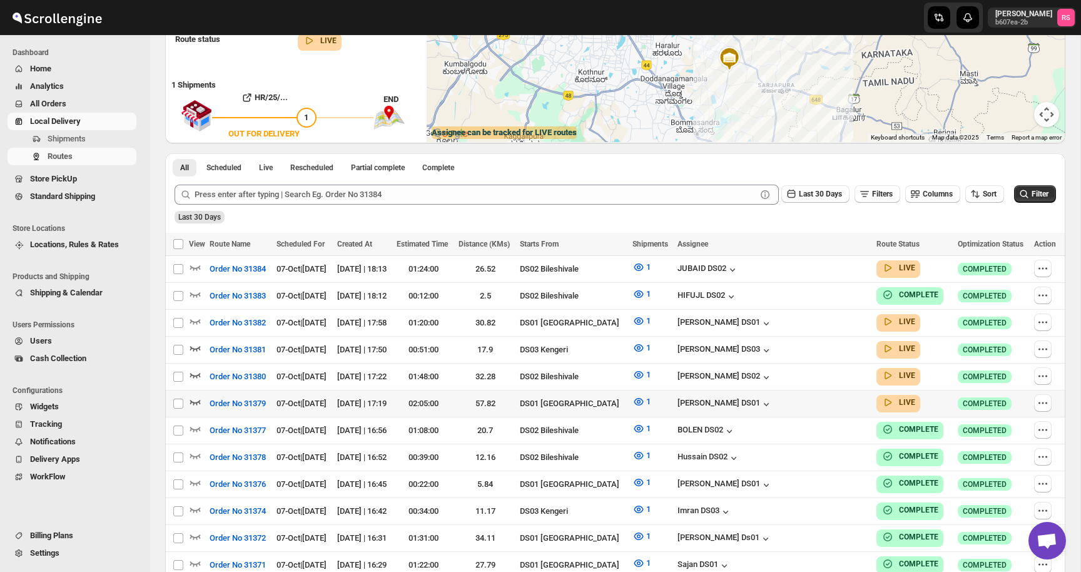
scroll to position [0, 0]
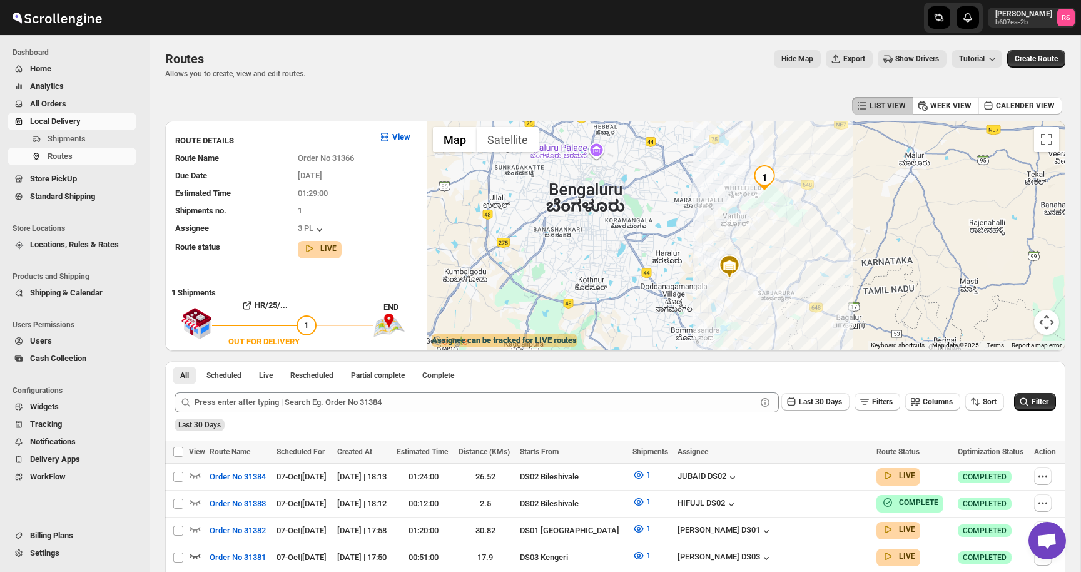
click at [651, 428] on div "Last 30 Days" at bounding box center [614, 420] width 884 height 21
click at [179, 475] on input "Select route" at bounding box center [178, 477] width 10 height 10
checkbox input "true"
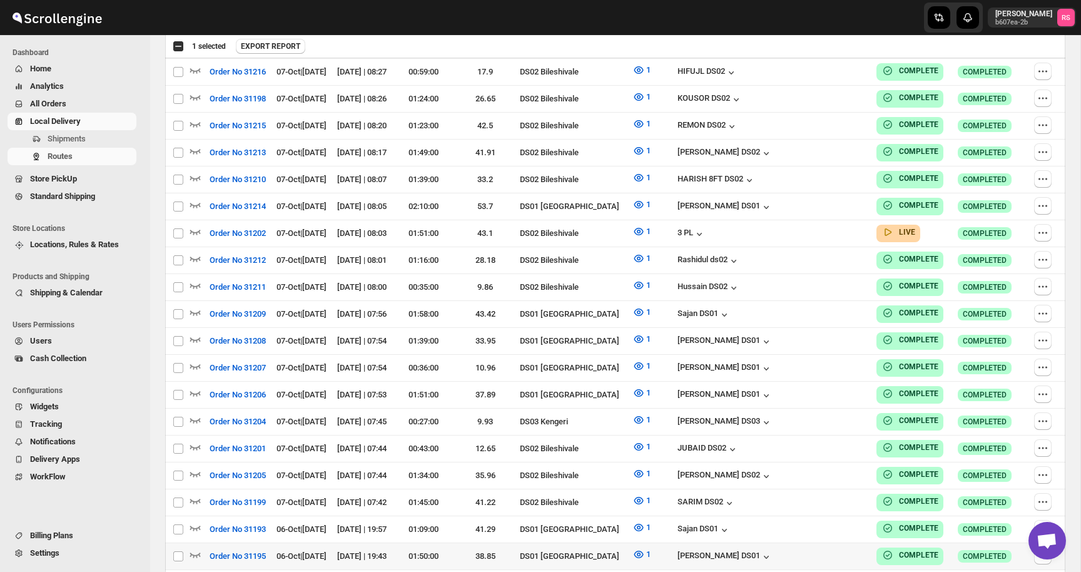
scroll to position [3614, 0]
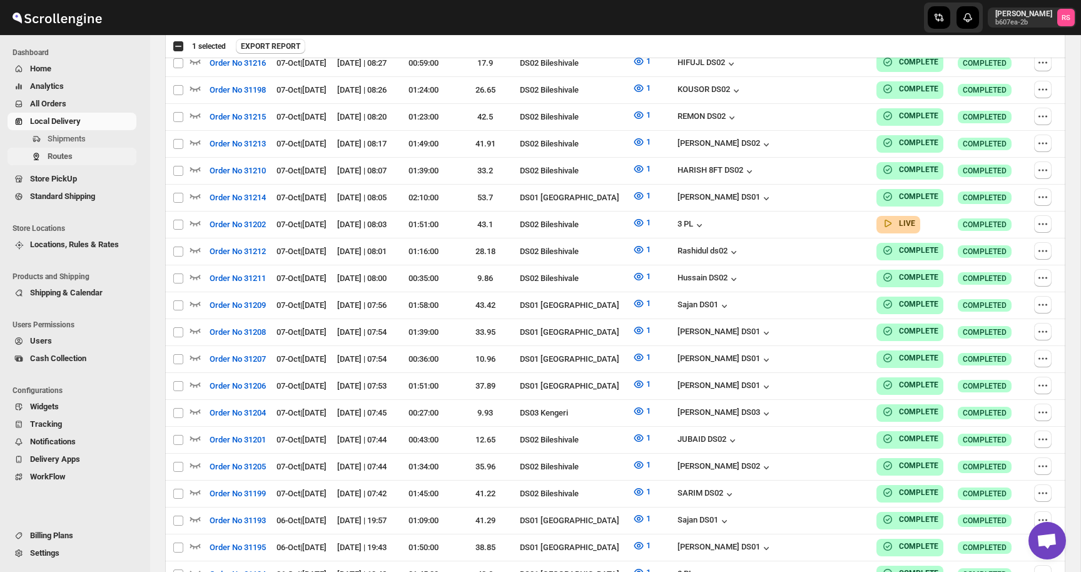
click at [82, 156] on span "Routes" at bounding box center [91, 156] width 86 height 13
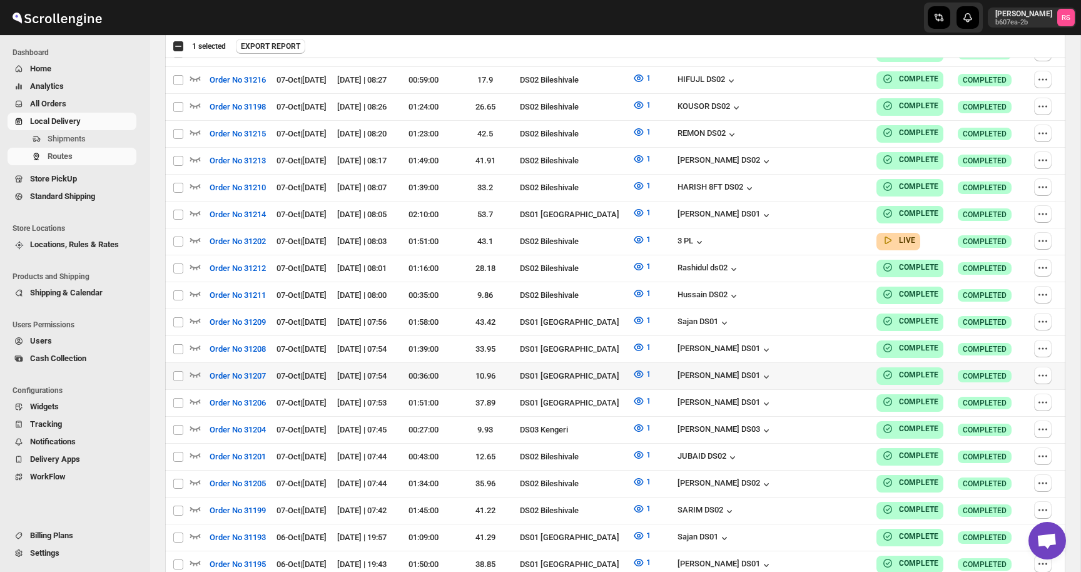
scroll to position [3631, 0]
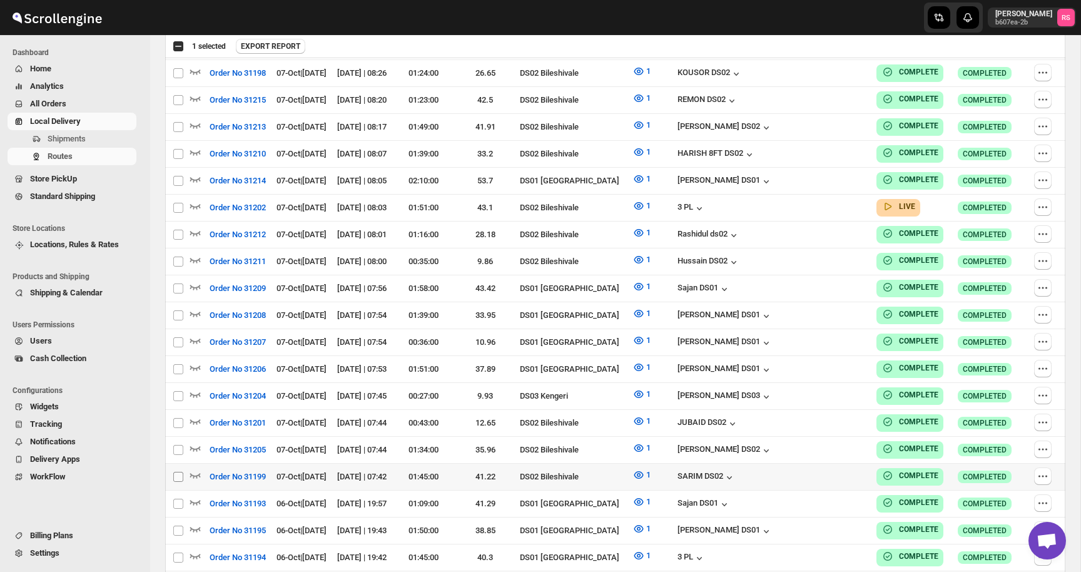
click at [178, 472] on input "Select route" at bounding box center [178, 477] width 10 height 10
checkbox input "true"
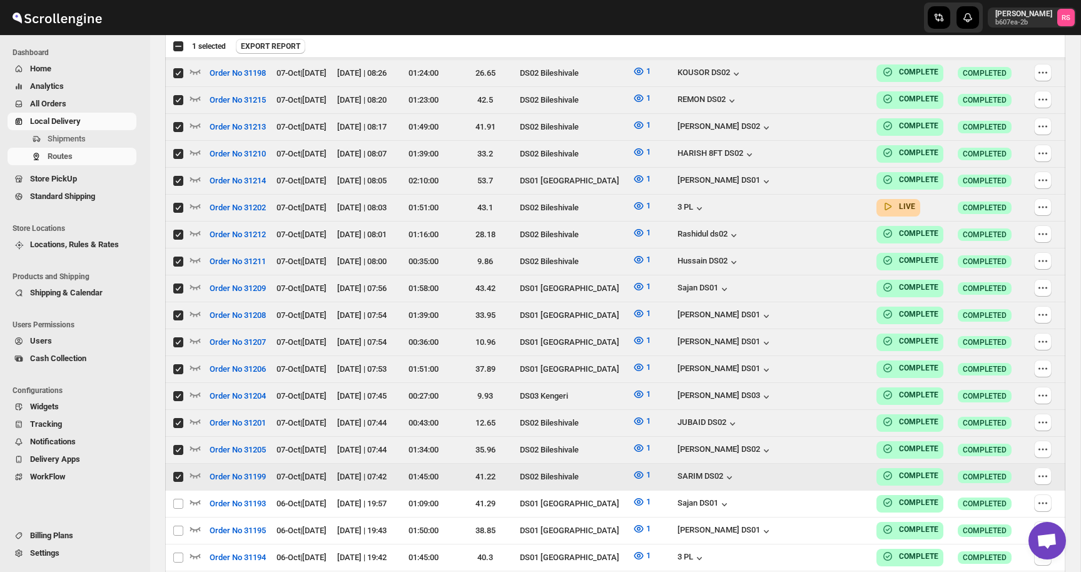
checkbox input "true"
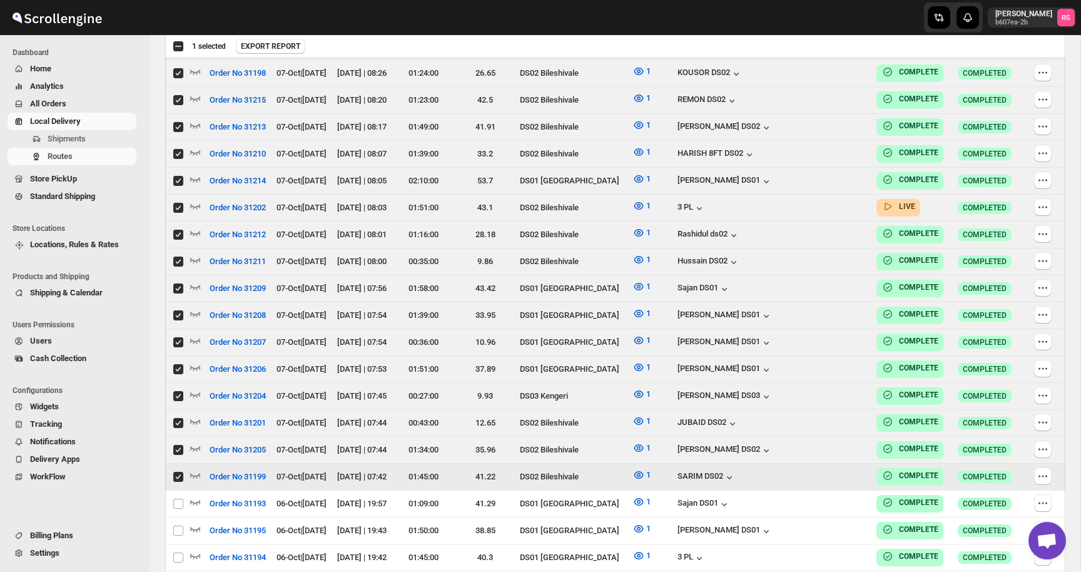
checkbox input "true"
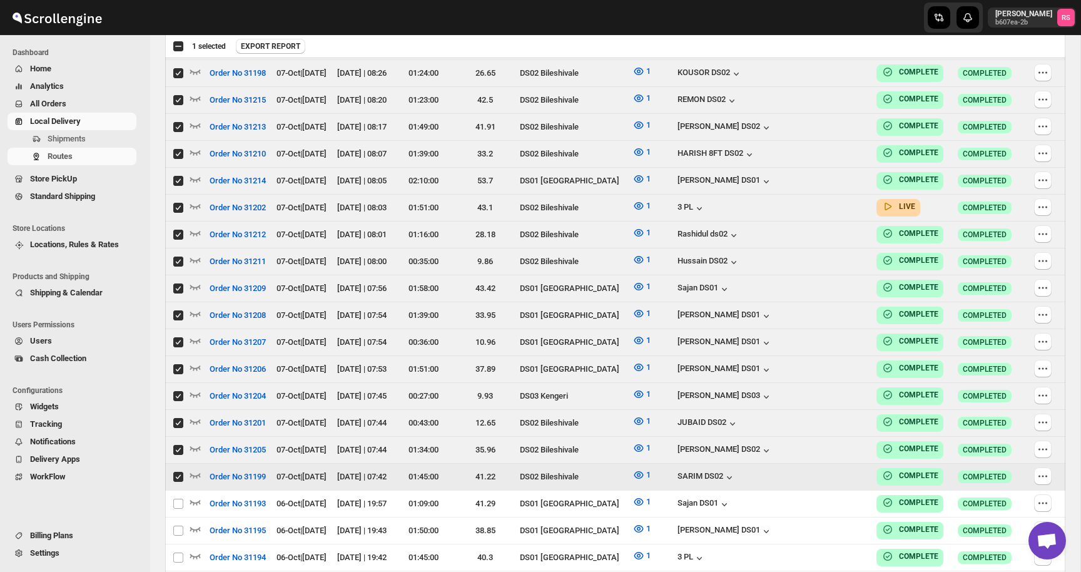
checkbox input "true"
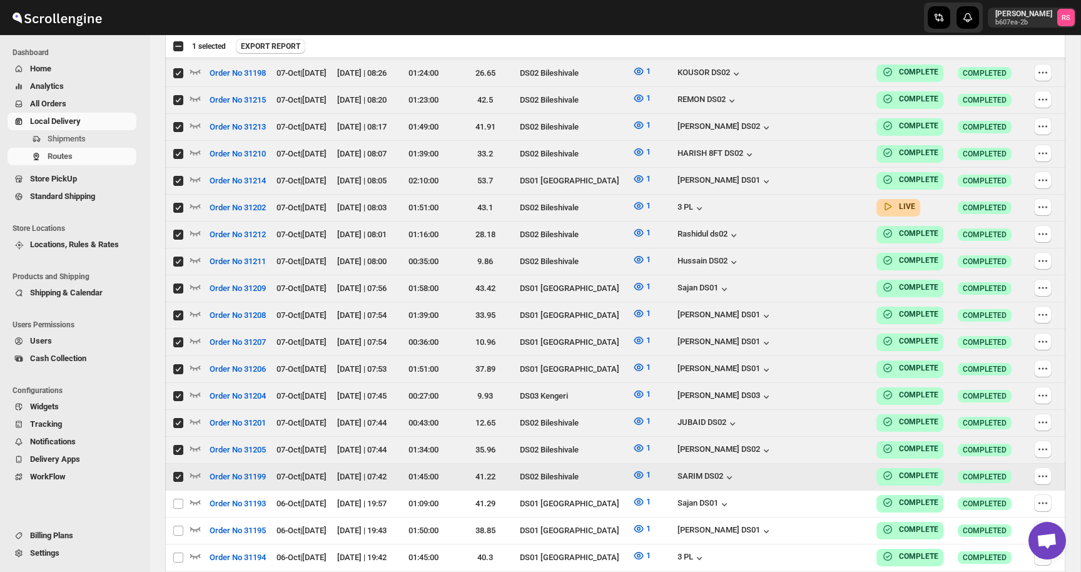
checkbox input "true"
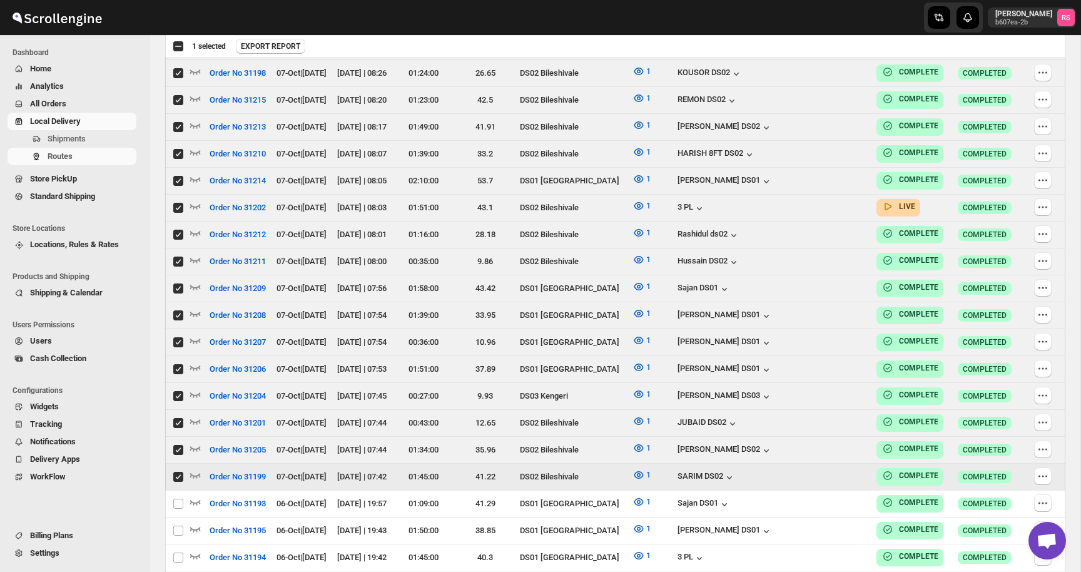
checkbox input "true"
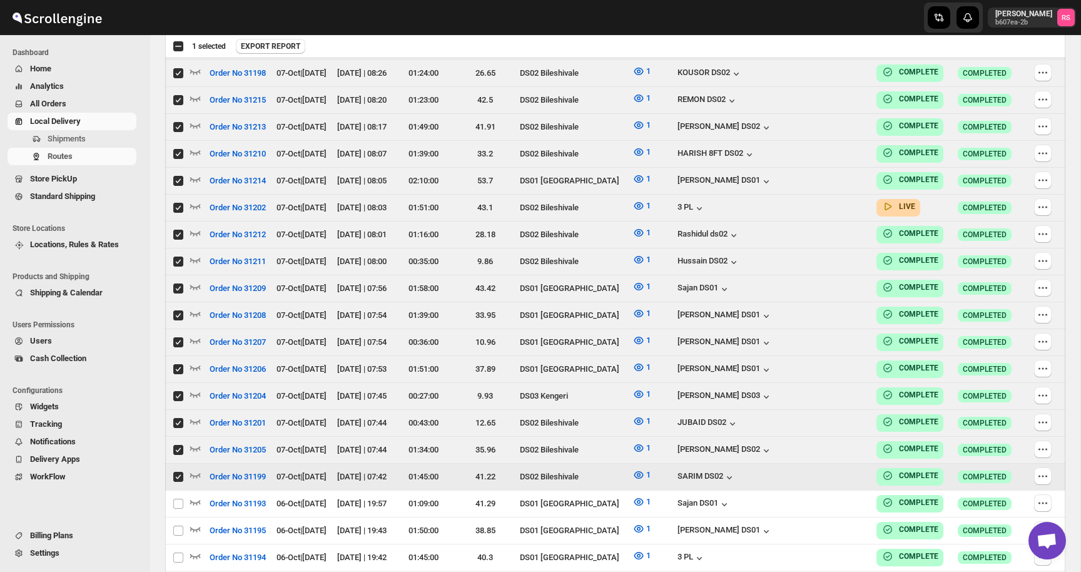
checkbox input "true"
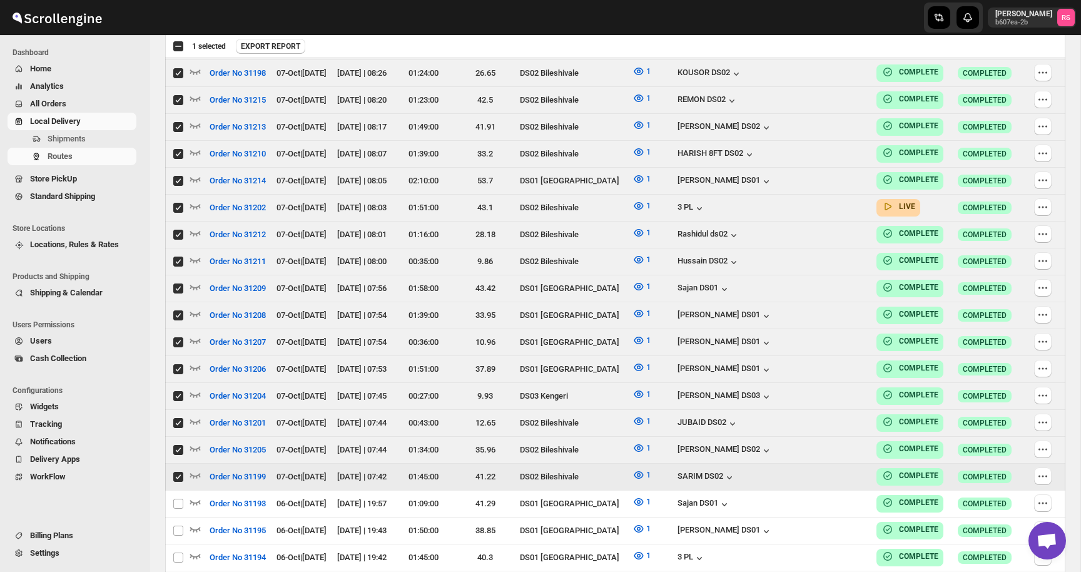
checkbox input "true"
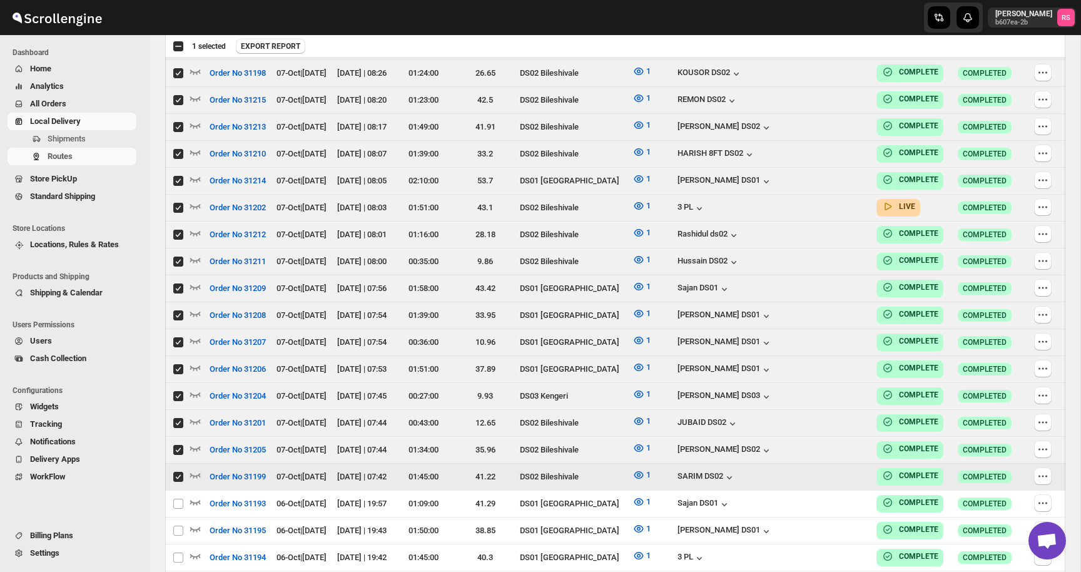
checkbox input "true"
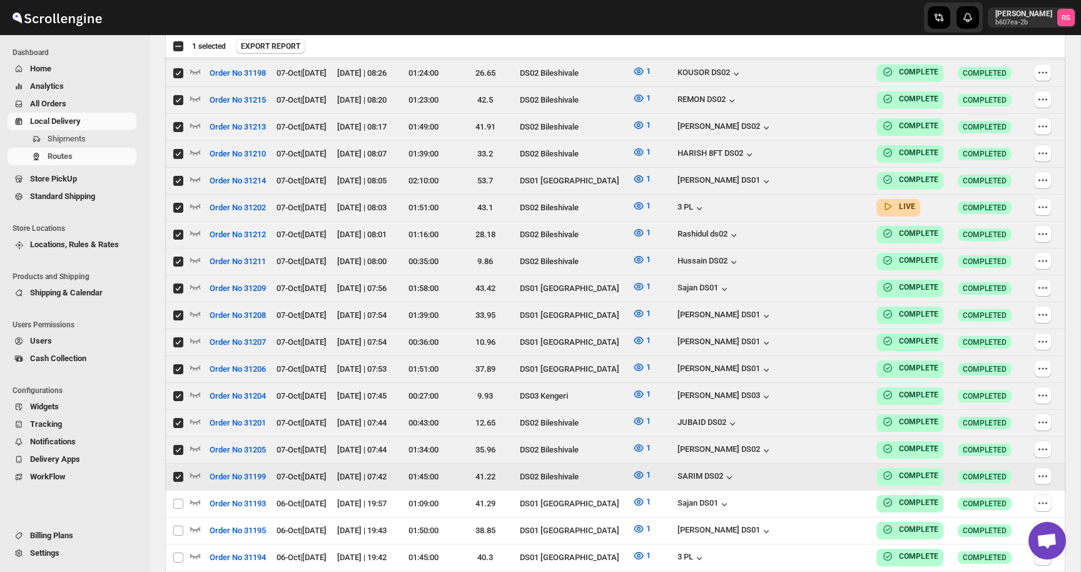
checkbox input "true"
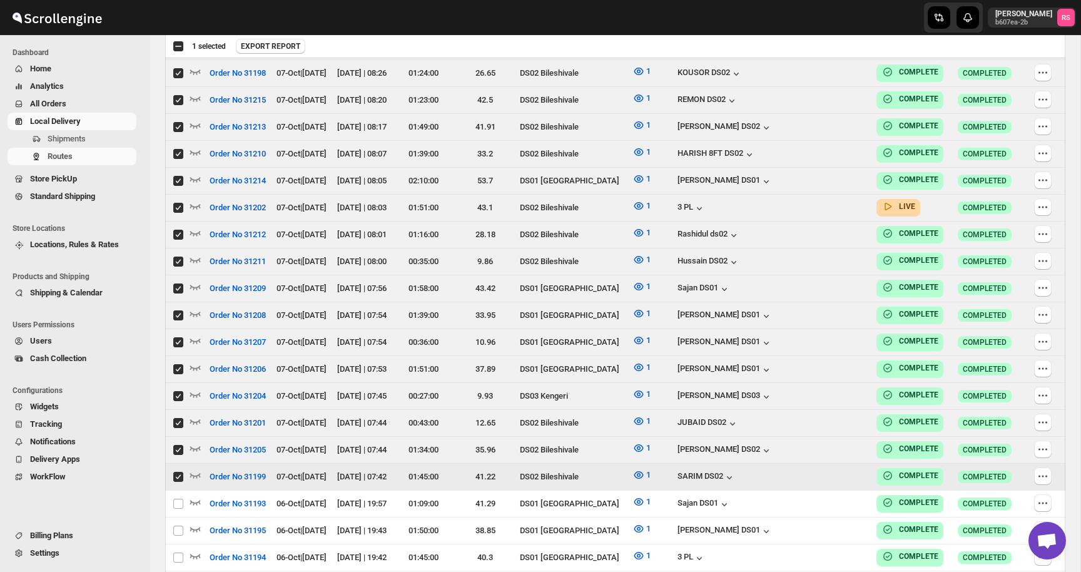
checkbox input "true"
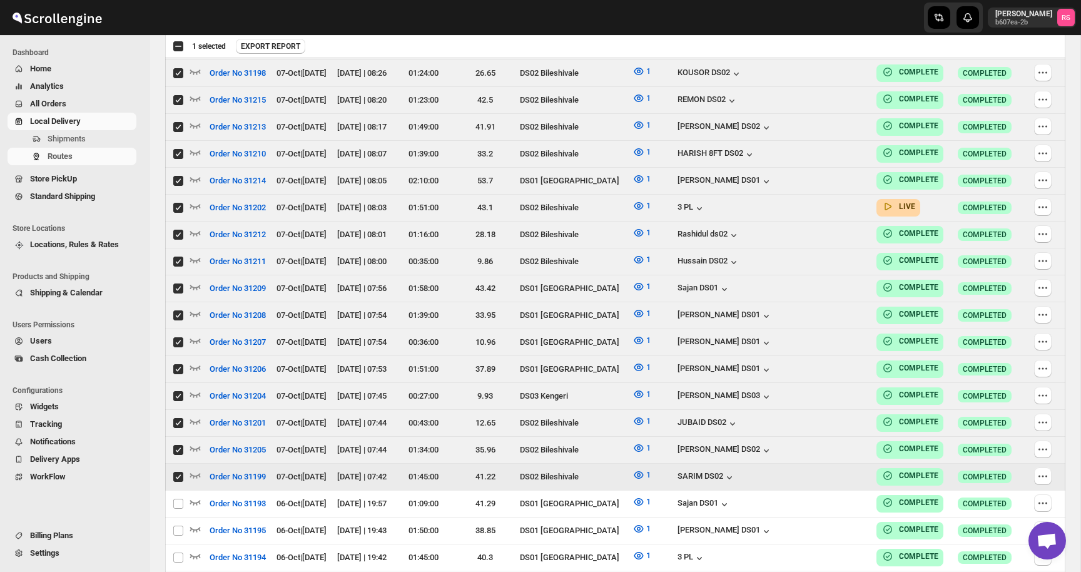
checkbox input "true"
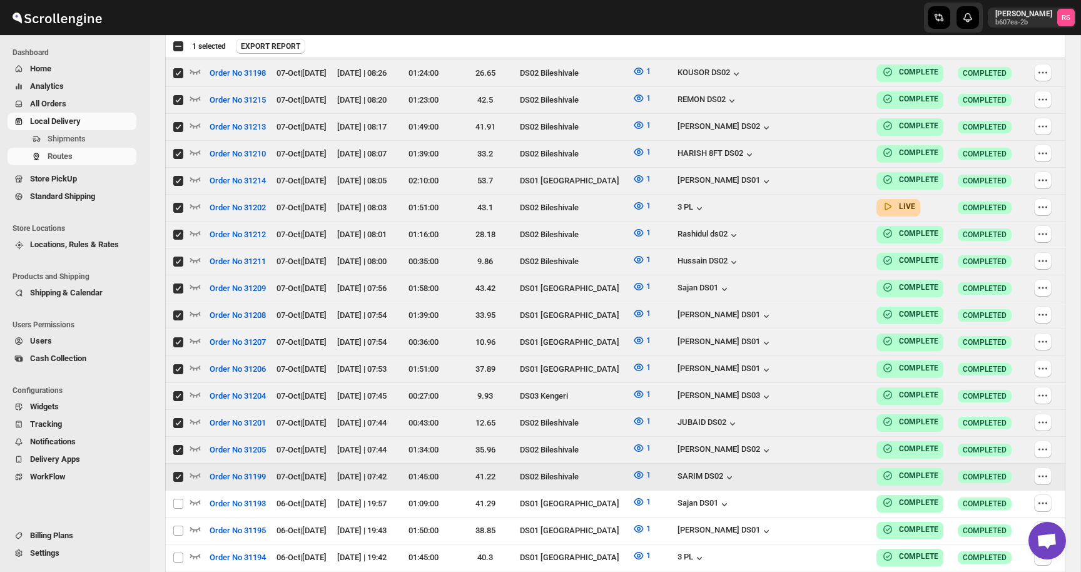
checkbox input "true"
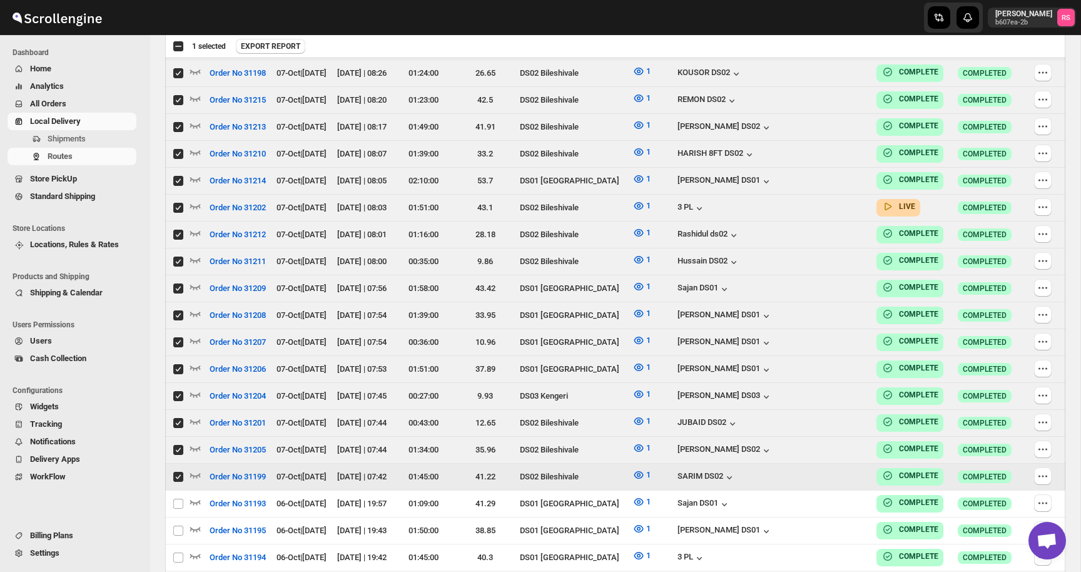
checkbox input "true"
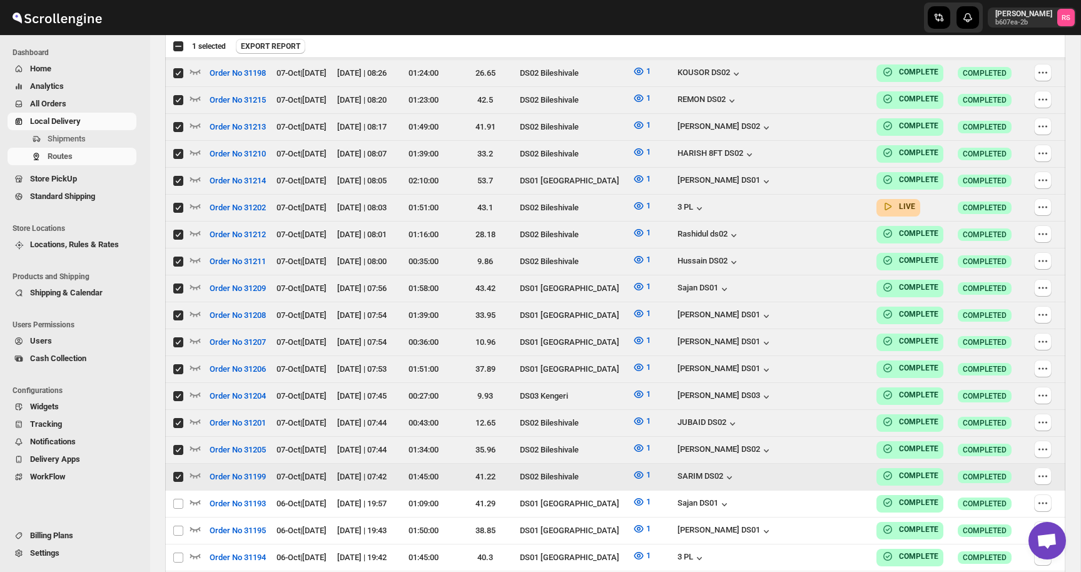
checkbox input "true"
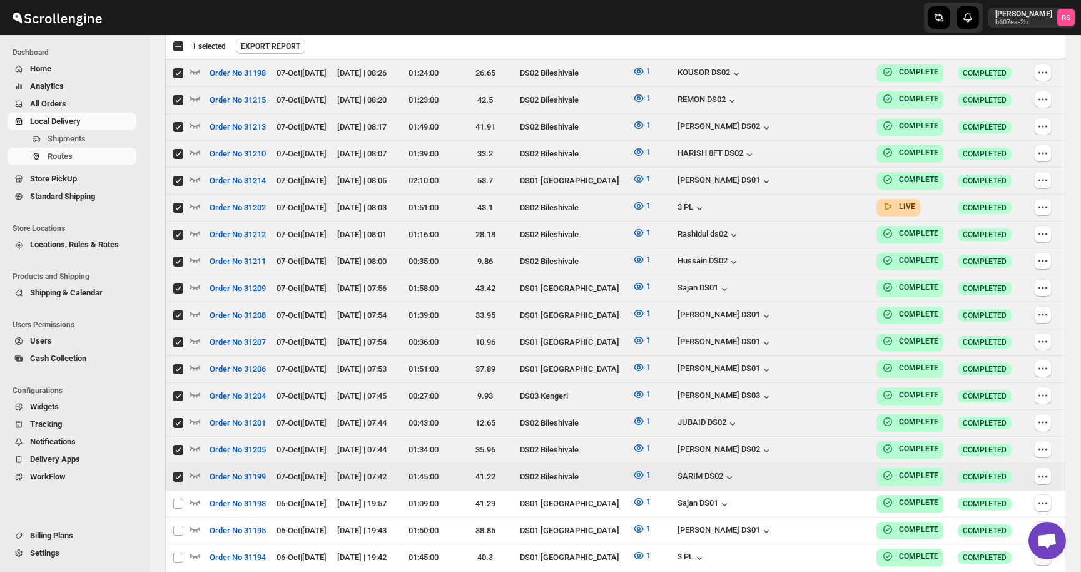
checkbox input "true"
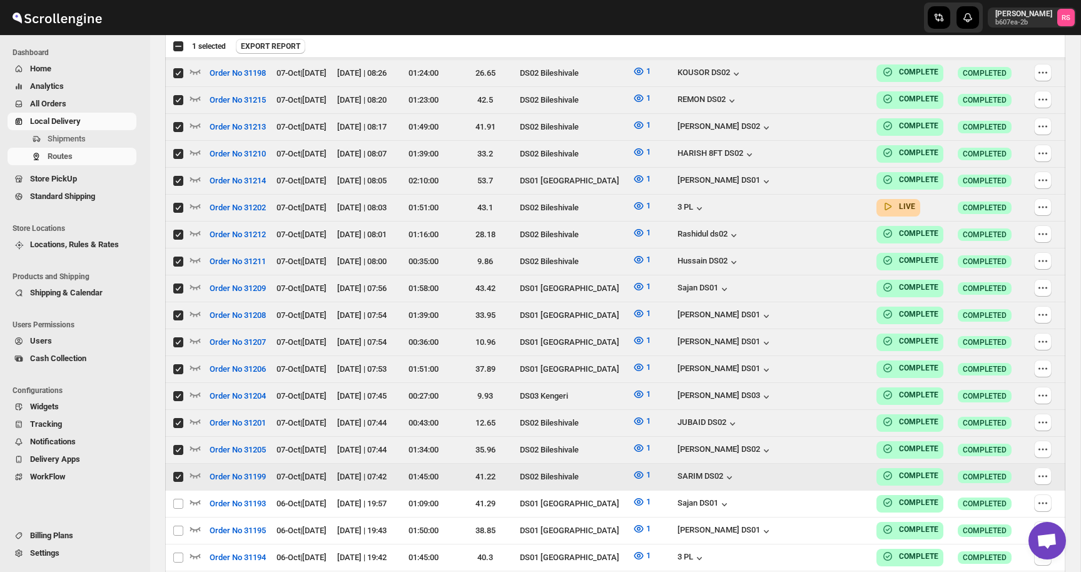
checkbox input "true"
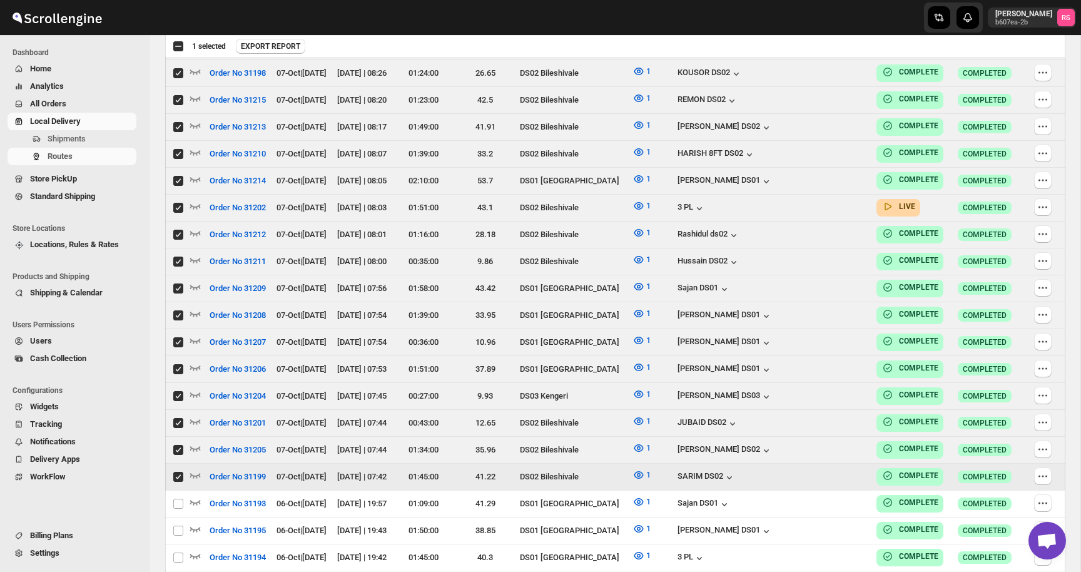
checkbox input "true"
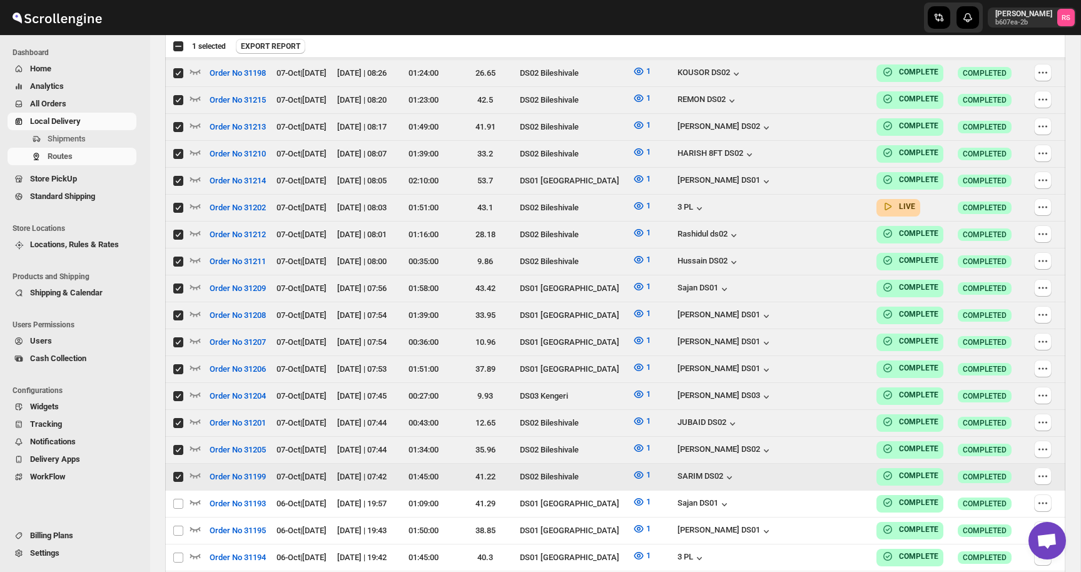
checkbox input "true"
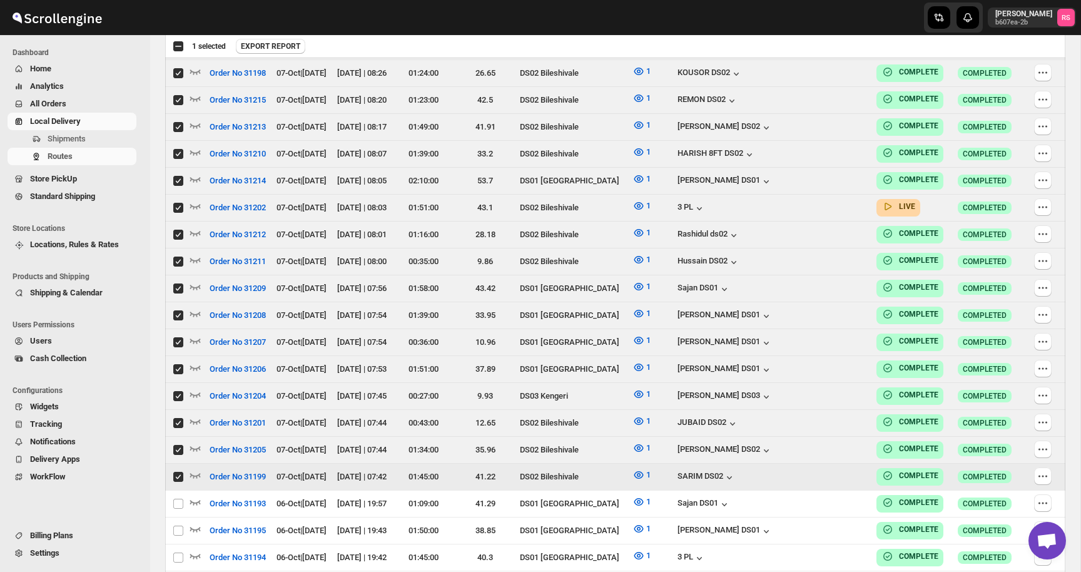
checkbox input "true"
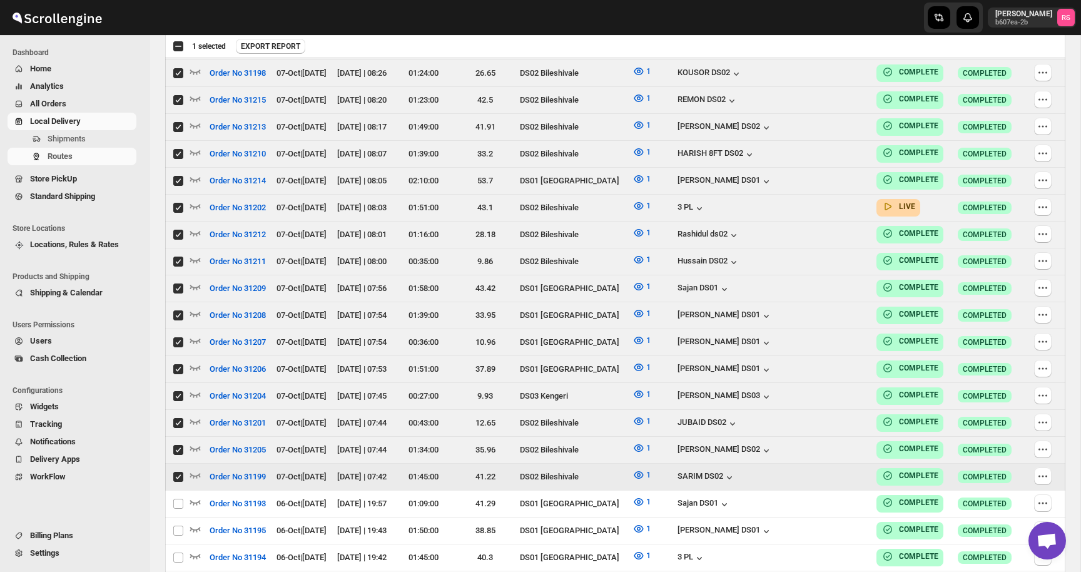
checkbox input "true"
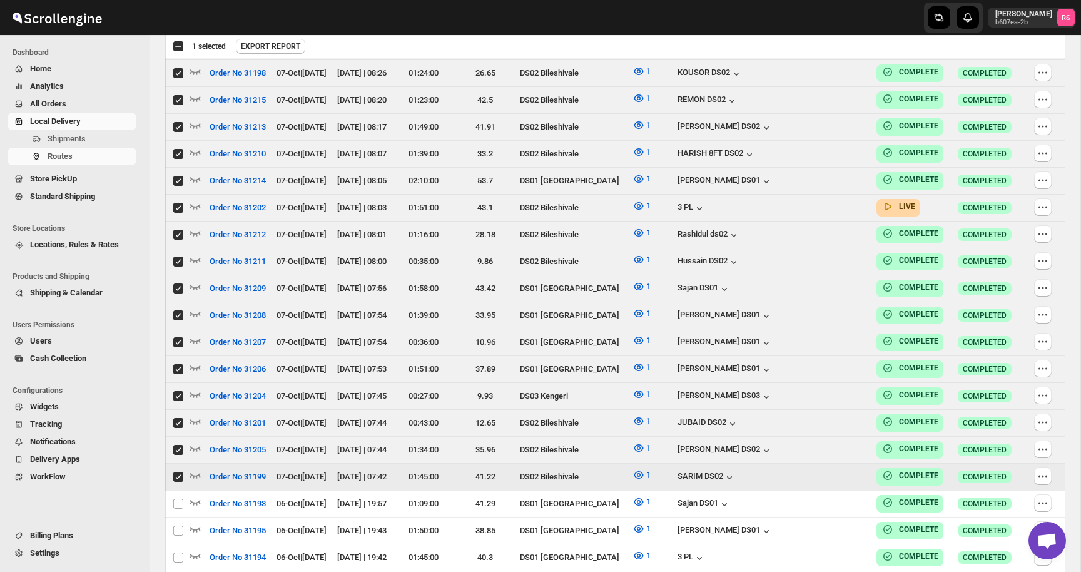
checkbox input "true"
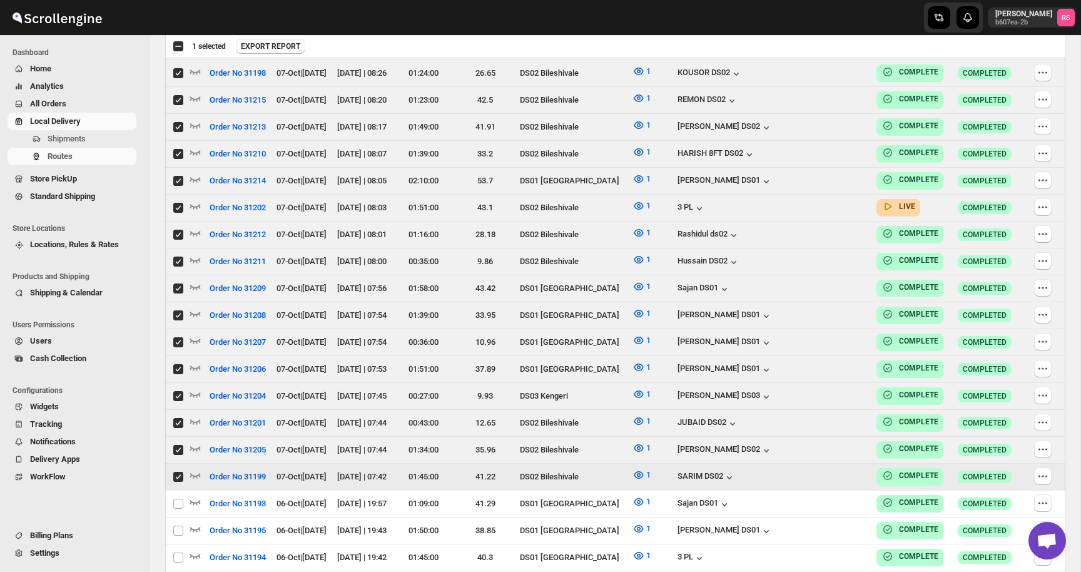
checkbox input "true"
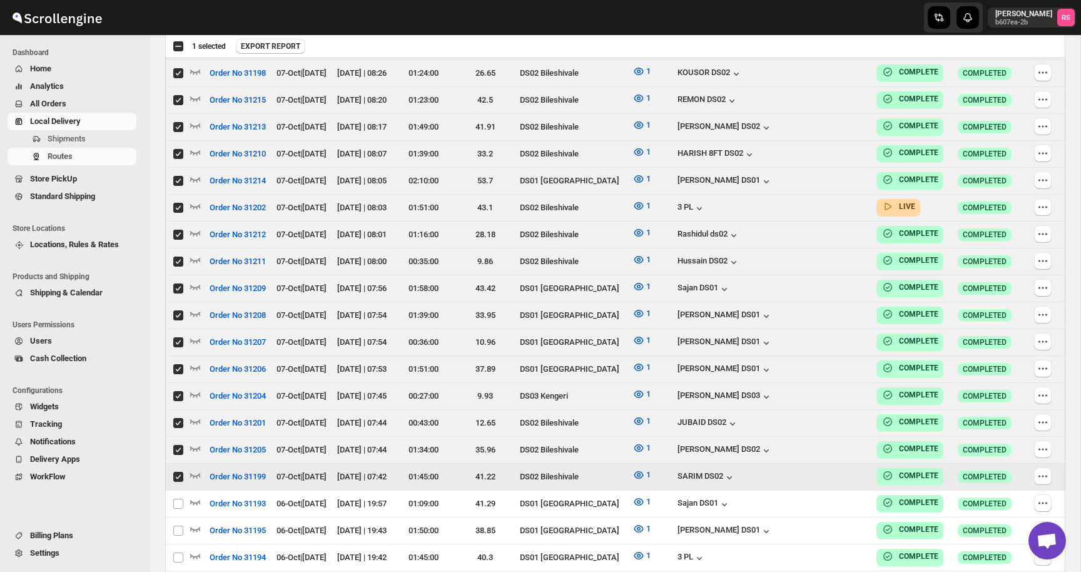
checkbox input "true"
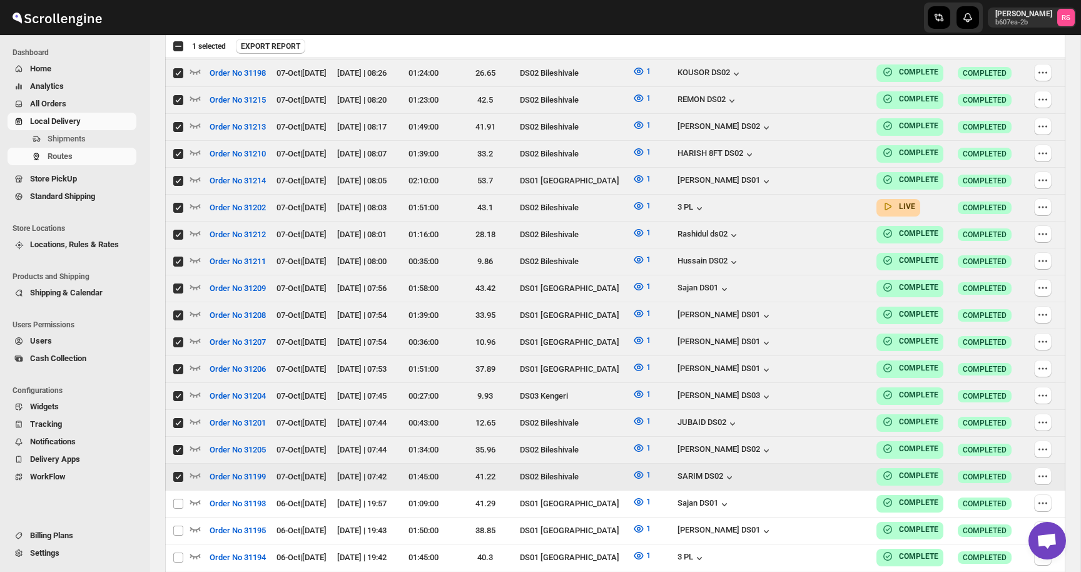
checkbox input "true"
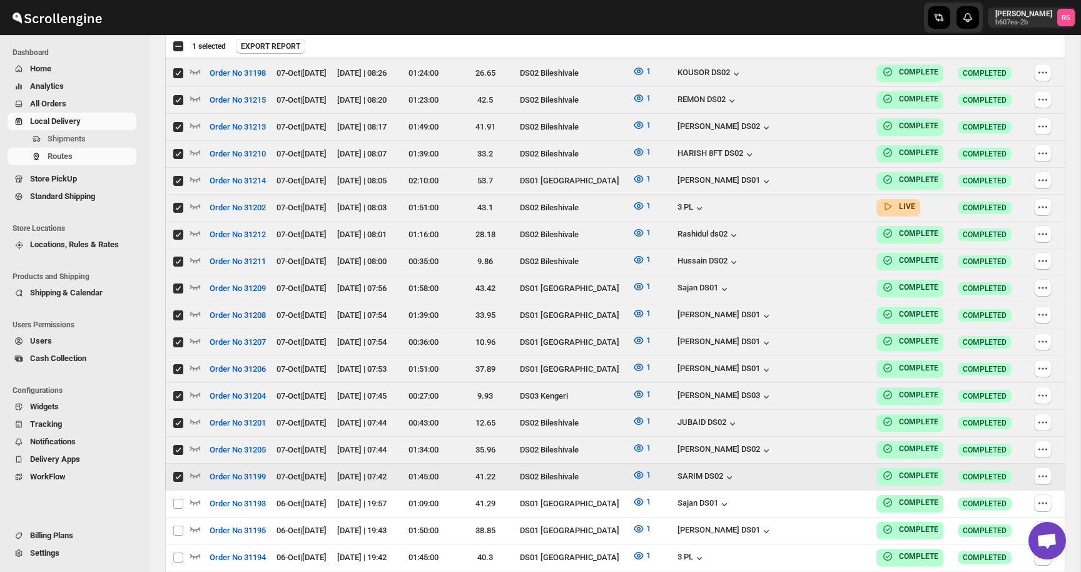
checkbox input "true"
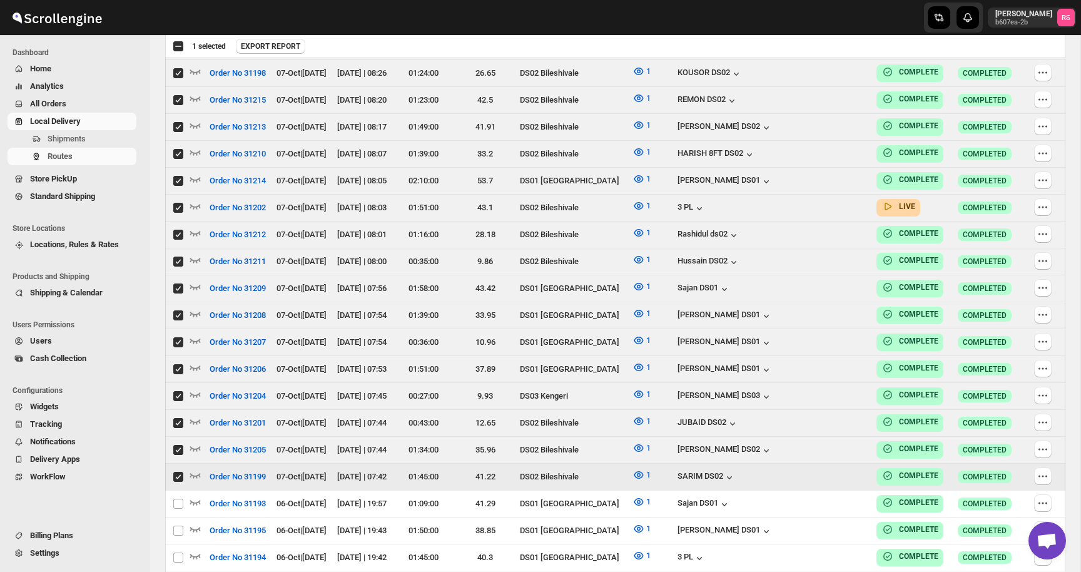
checkbox input "true"
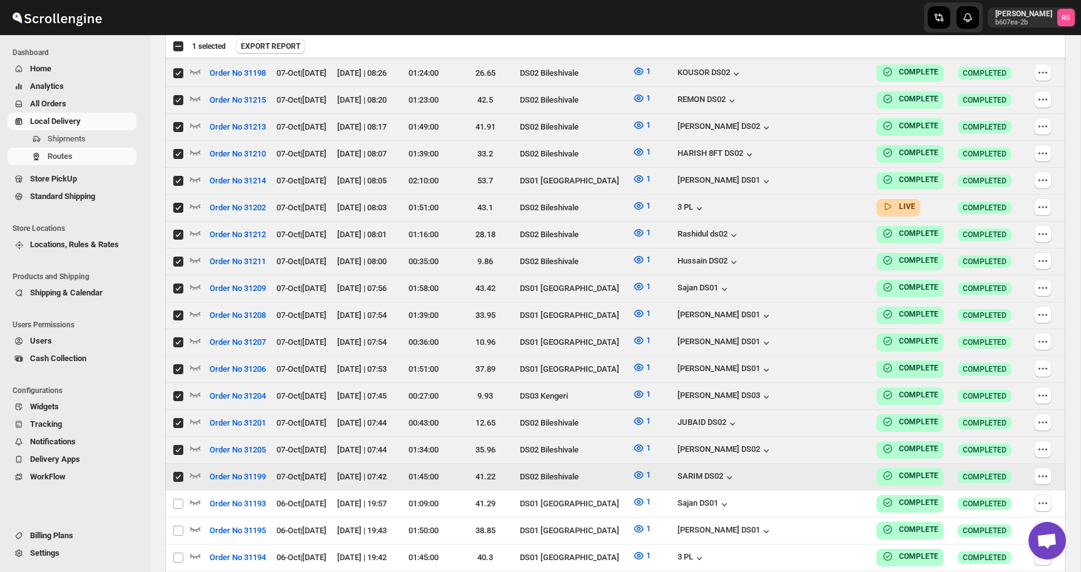
checkbox input "true"
click at [291, 45] on span "EXPORT REPORT" at bounding box center [279, 46] width 59 height 10
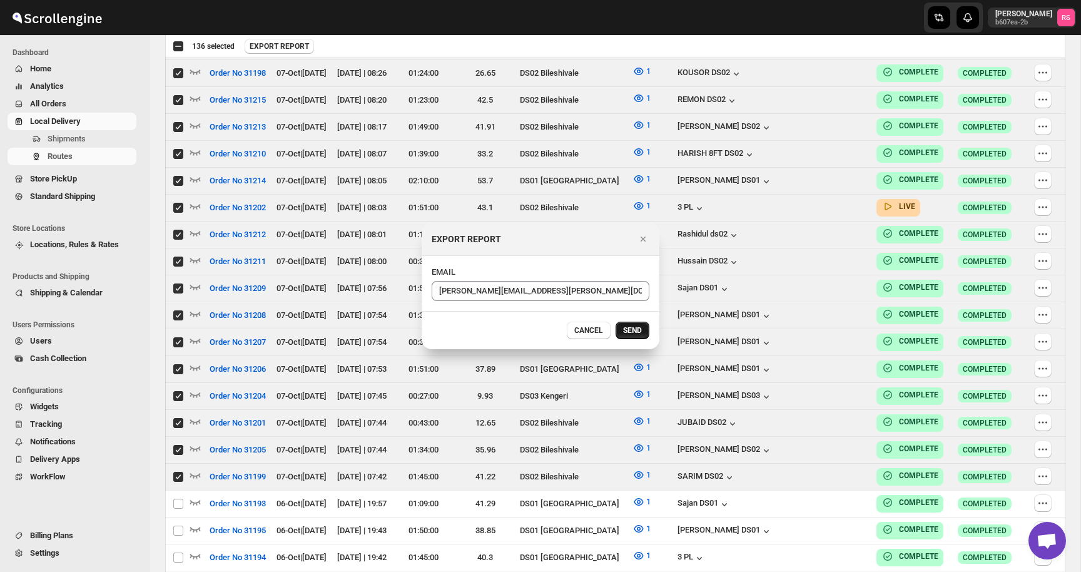
click at [626, 333] on span "SEND" at bounding box center [632, 330] width 19 height 10
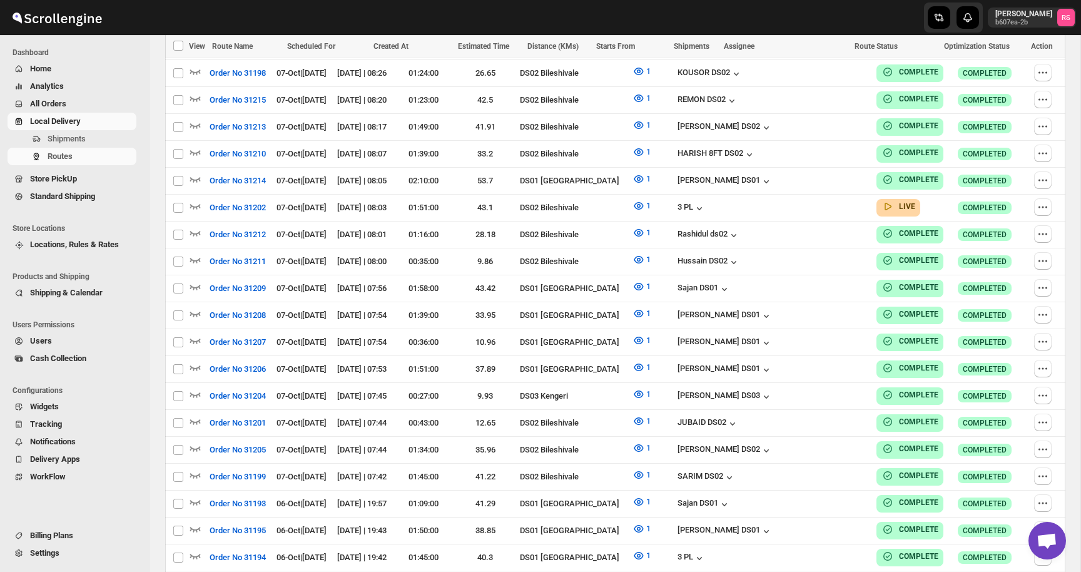
checkbox input "false"
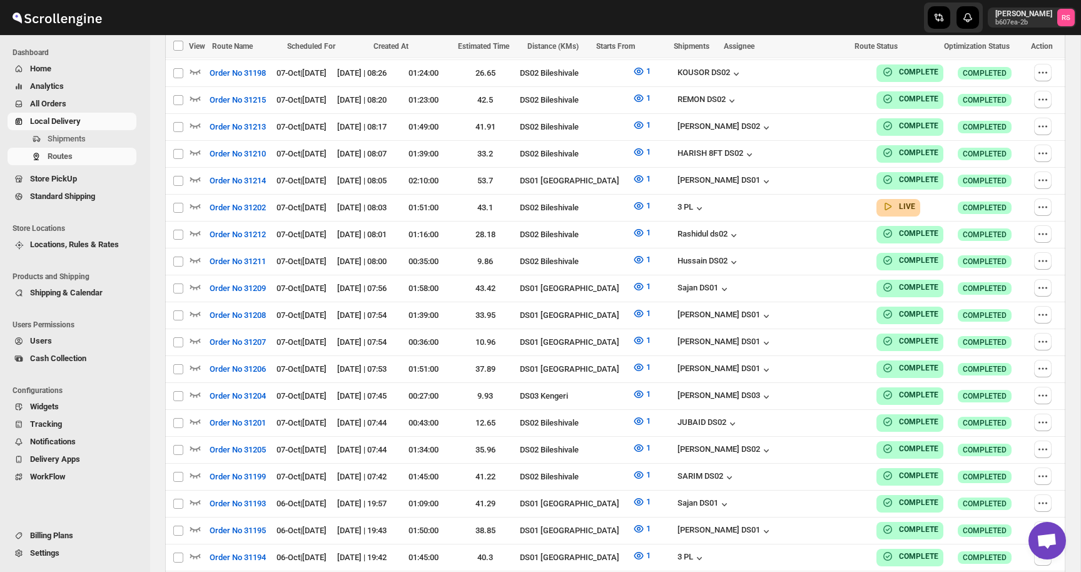
checkbox input "false"
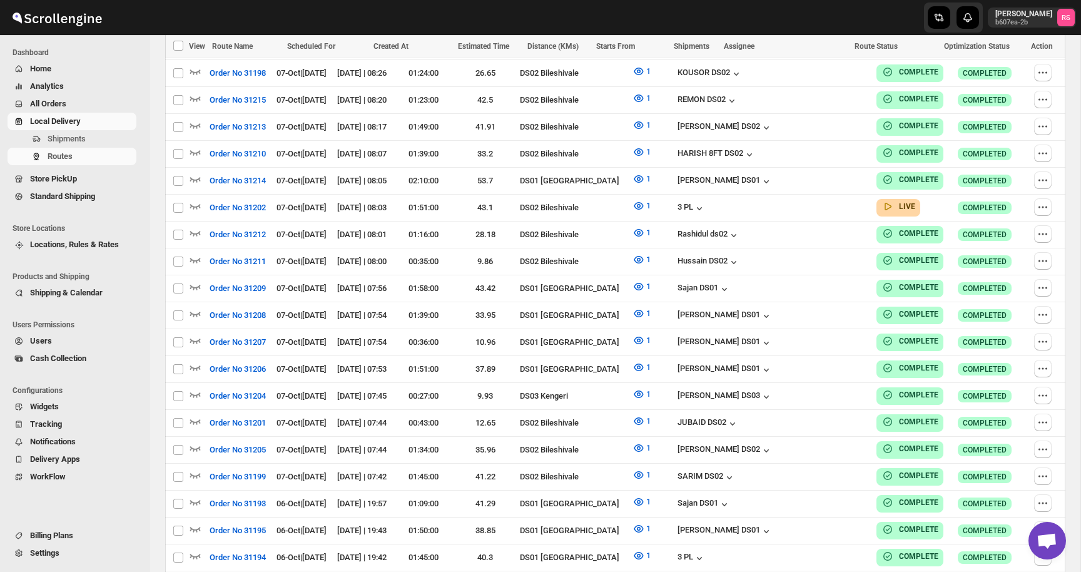
checkbox input "false"
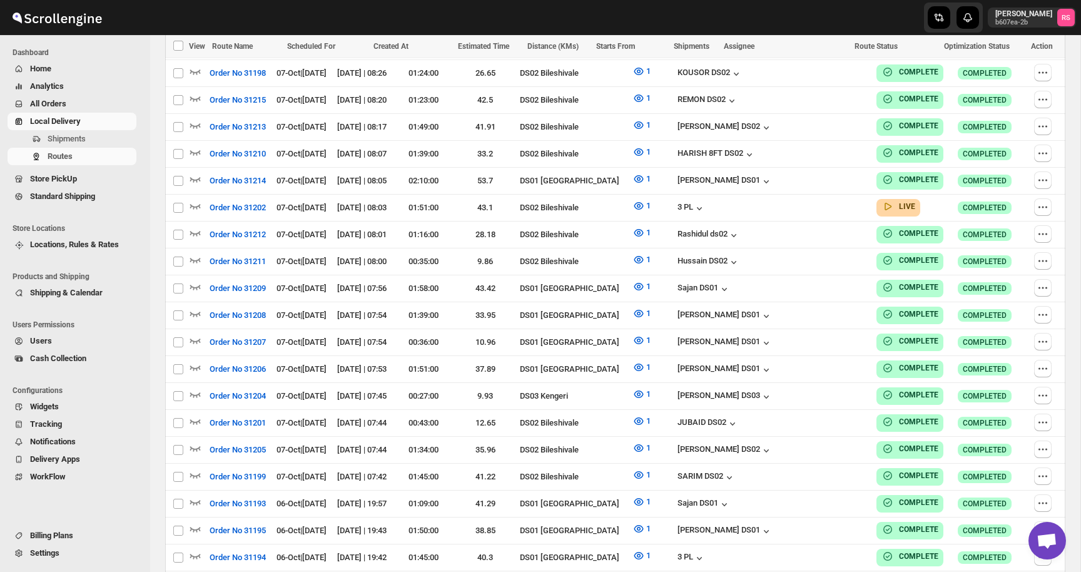
checkbox input "false"
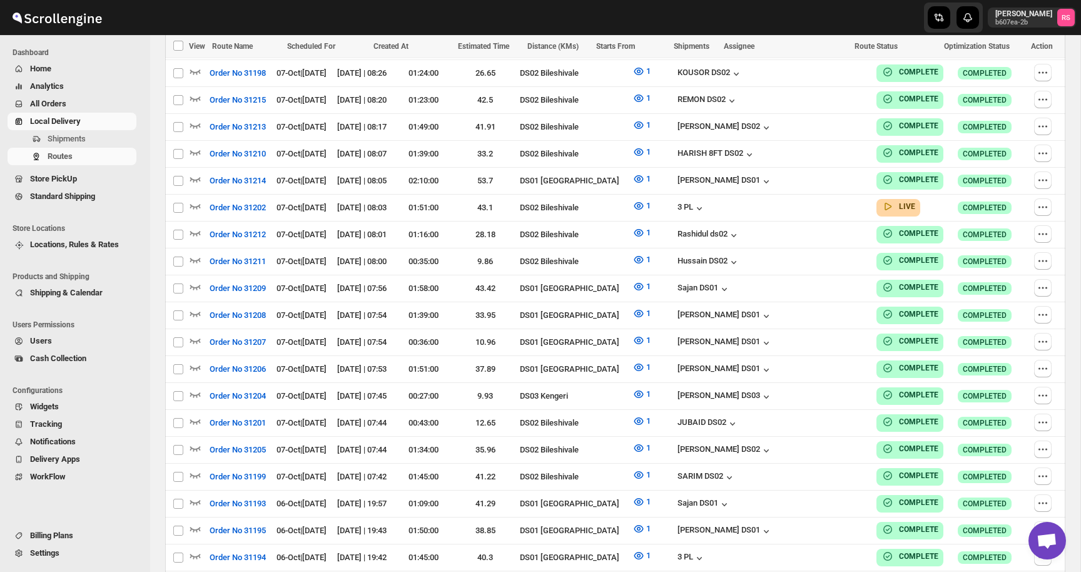
checkbox input "false"
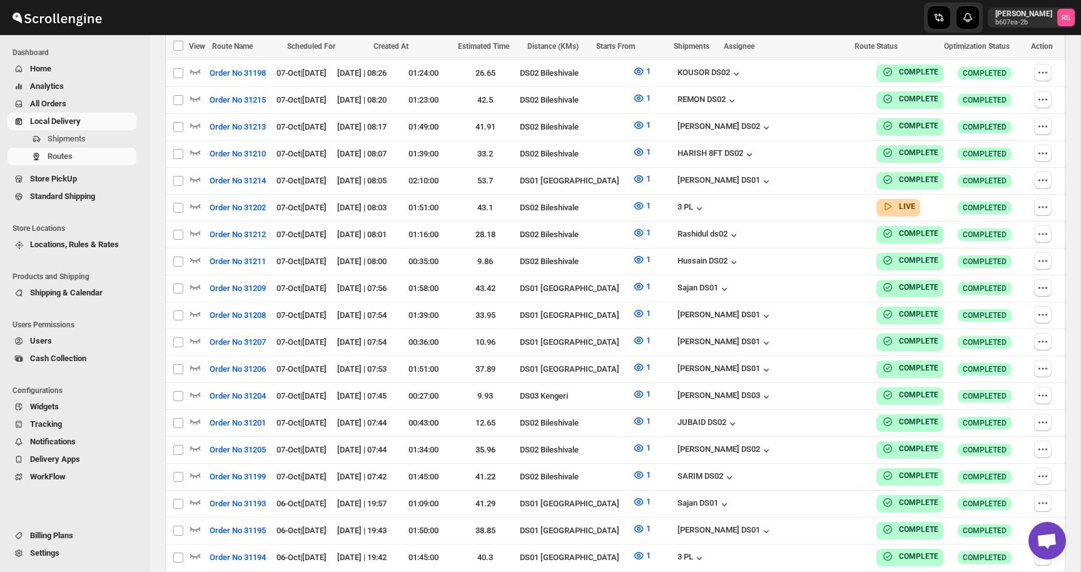
checkbox input "false"
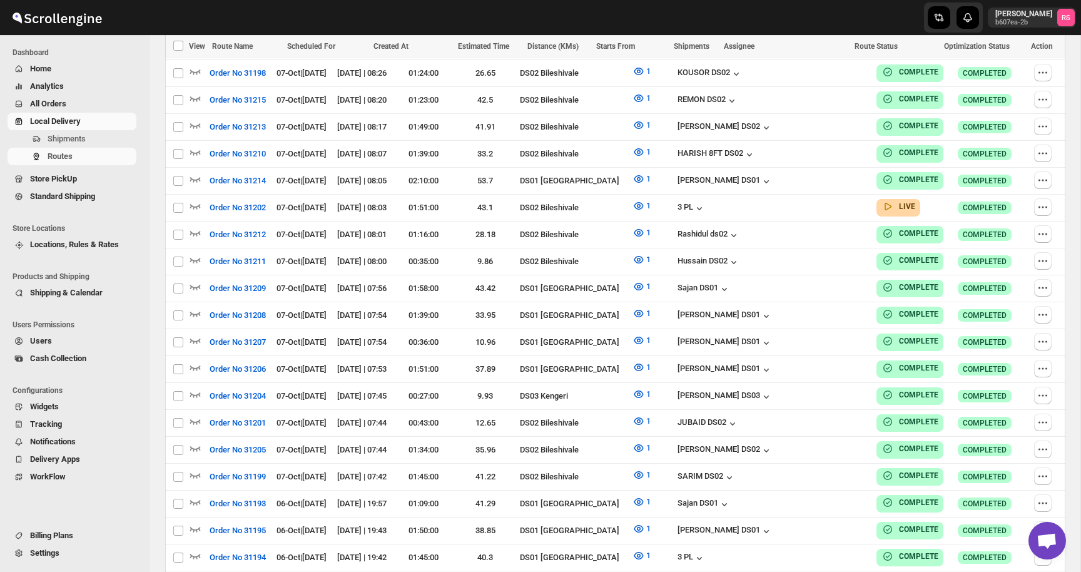
checkbox input "false"
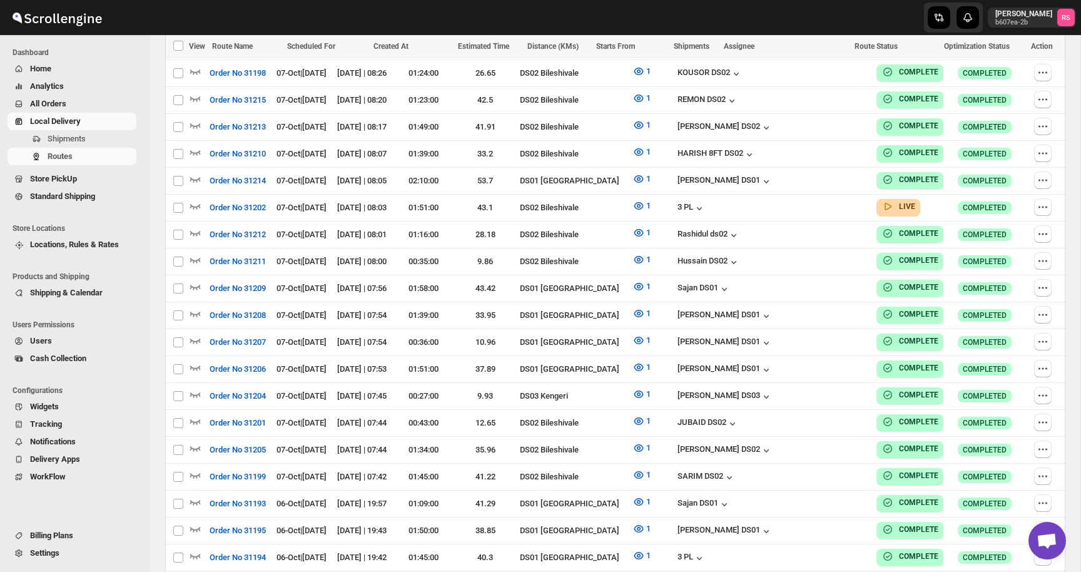
checkbox input "false"
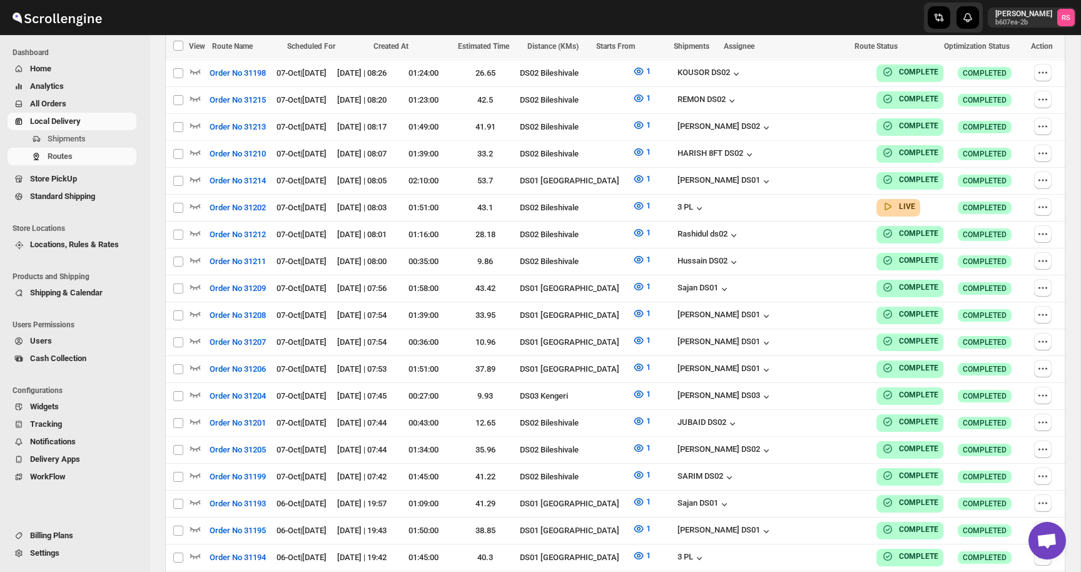
checkbox input "false"
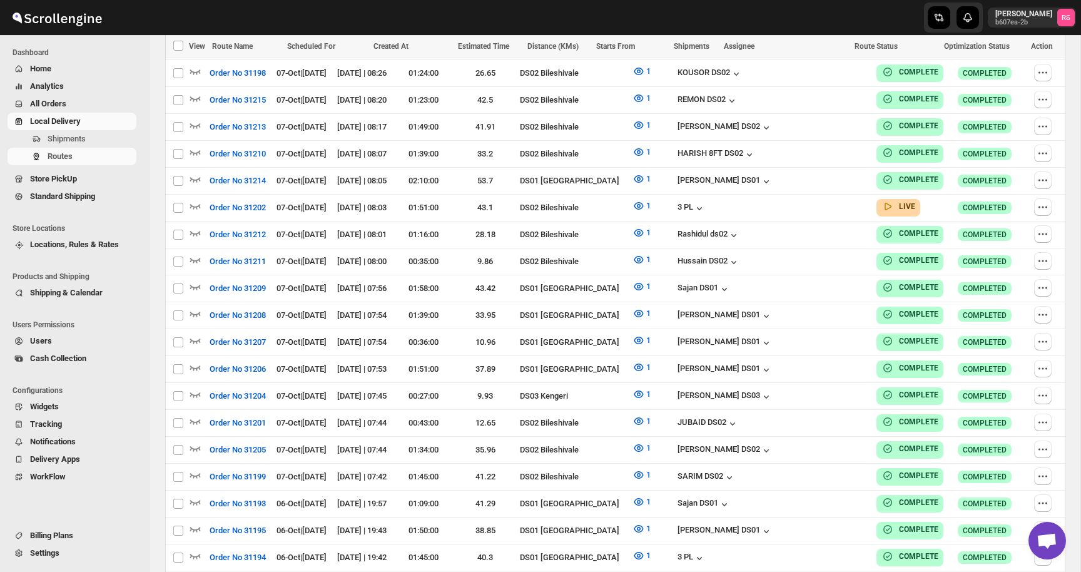
checkbox input "false"
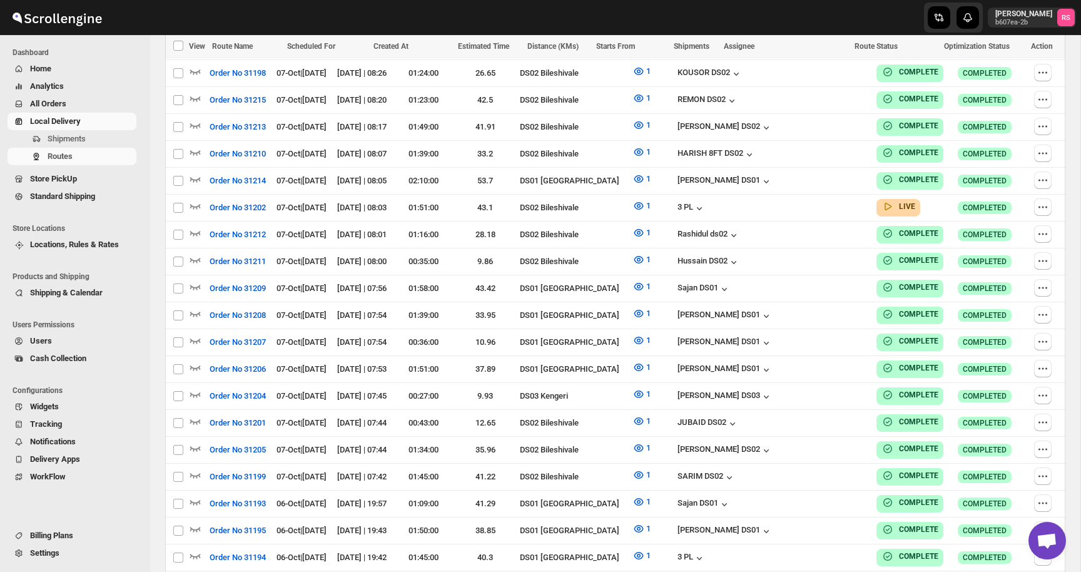
checkbox input "false"
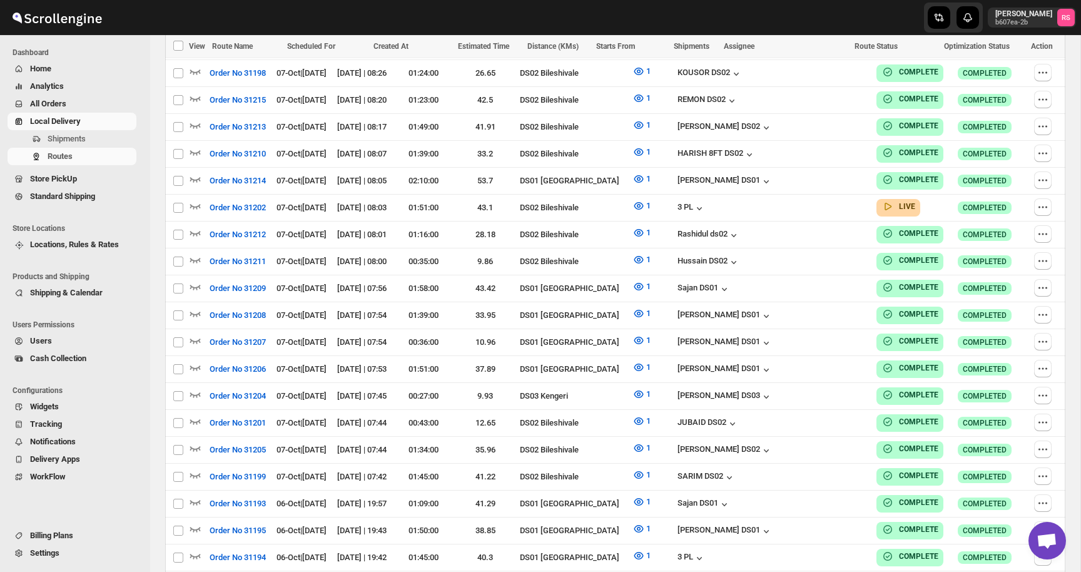
checkbox input "false"
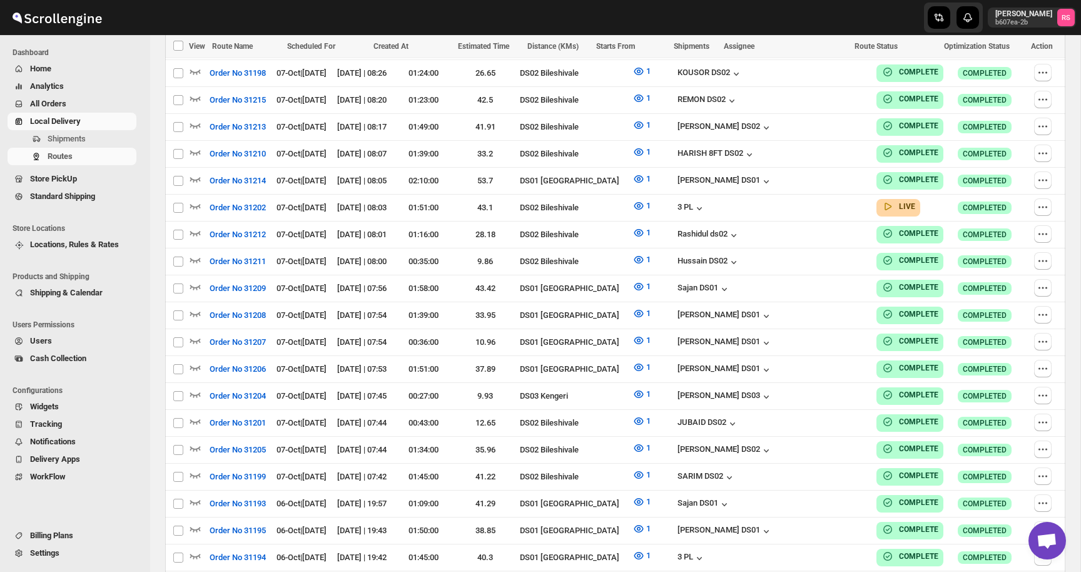
checkbox input "false"
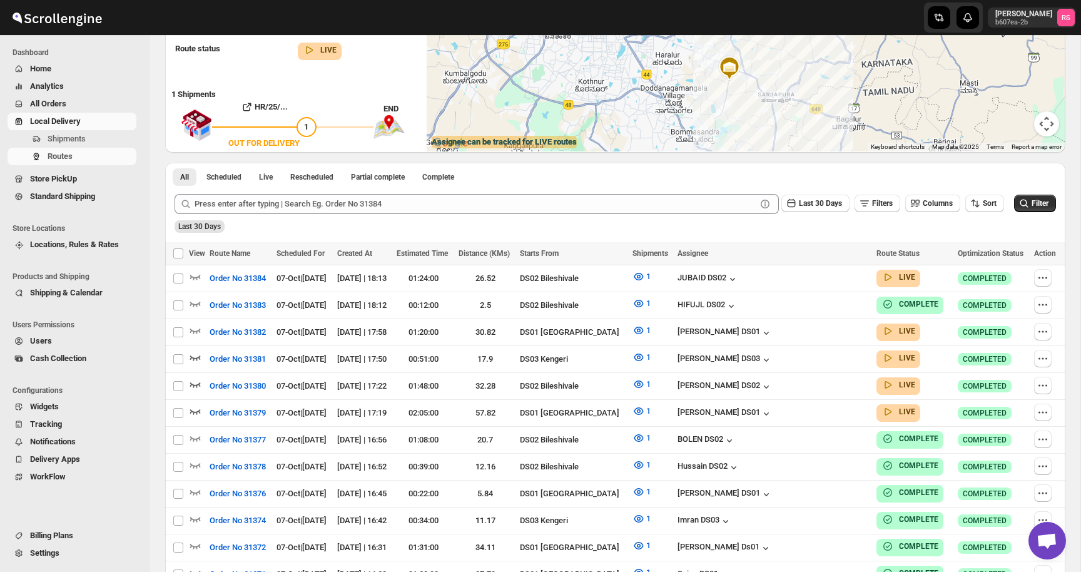
scroll to position [221, 0]
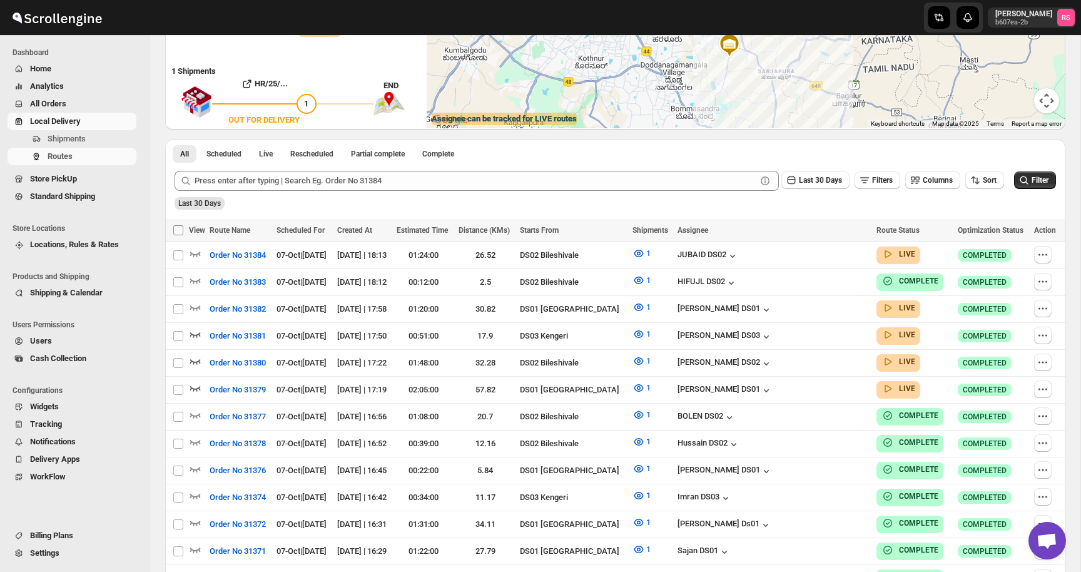
click at [180, 229] on input "Select all Routes" at bounding box center [178, 230] width 10 height 10
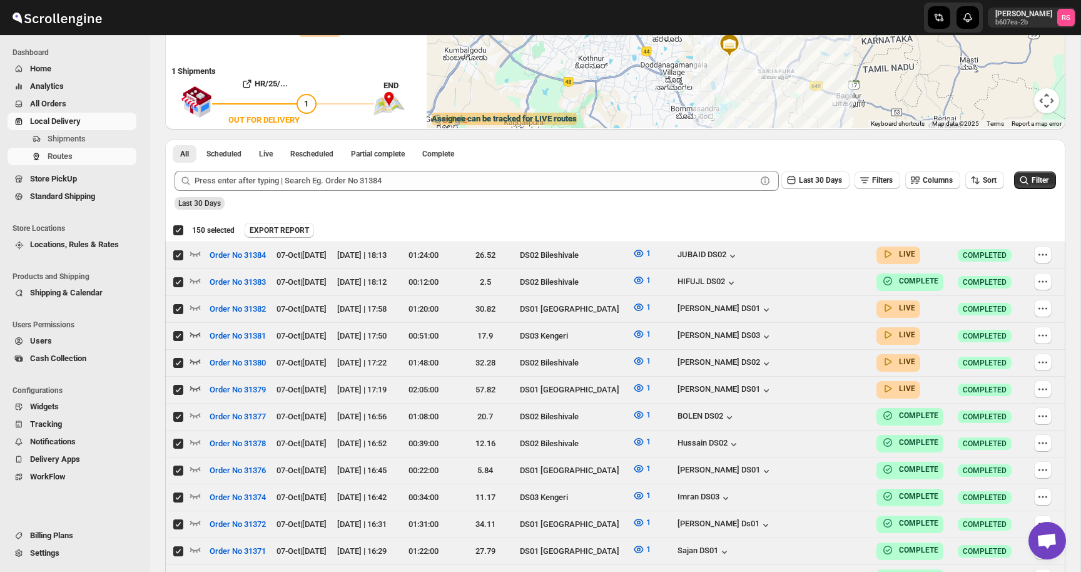
click at [178, 230] on div "Deselect all 150 Routes 150 selected" at bounding box center [204, 230] width 62 height 11
